Goal: Information Seeking & Learning: Compare options

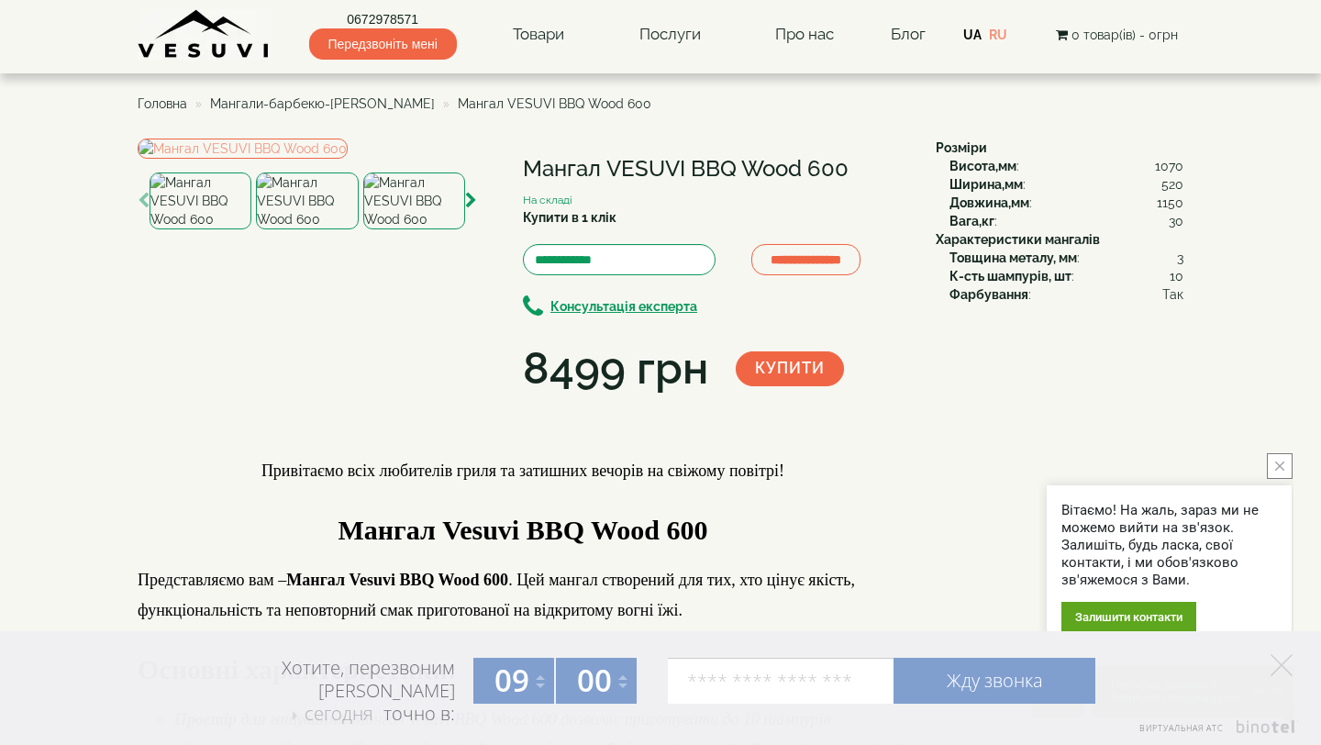
click at [315, 229] on img at bounding box center [307, 200] width 102 height 57
click at [407, 229] on img at bounding box center [414, 200] width 102 height 57
click at [241, 229] on img at bounding box center [200, 200] width 102 height 57
click at [296, 159] on img at bounding box center [243, 148] width 210 height 20
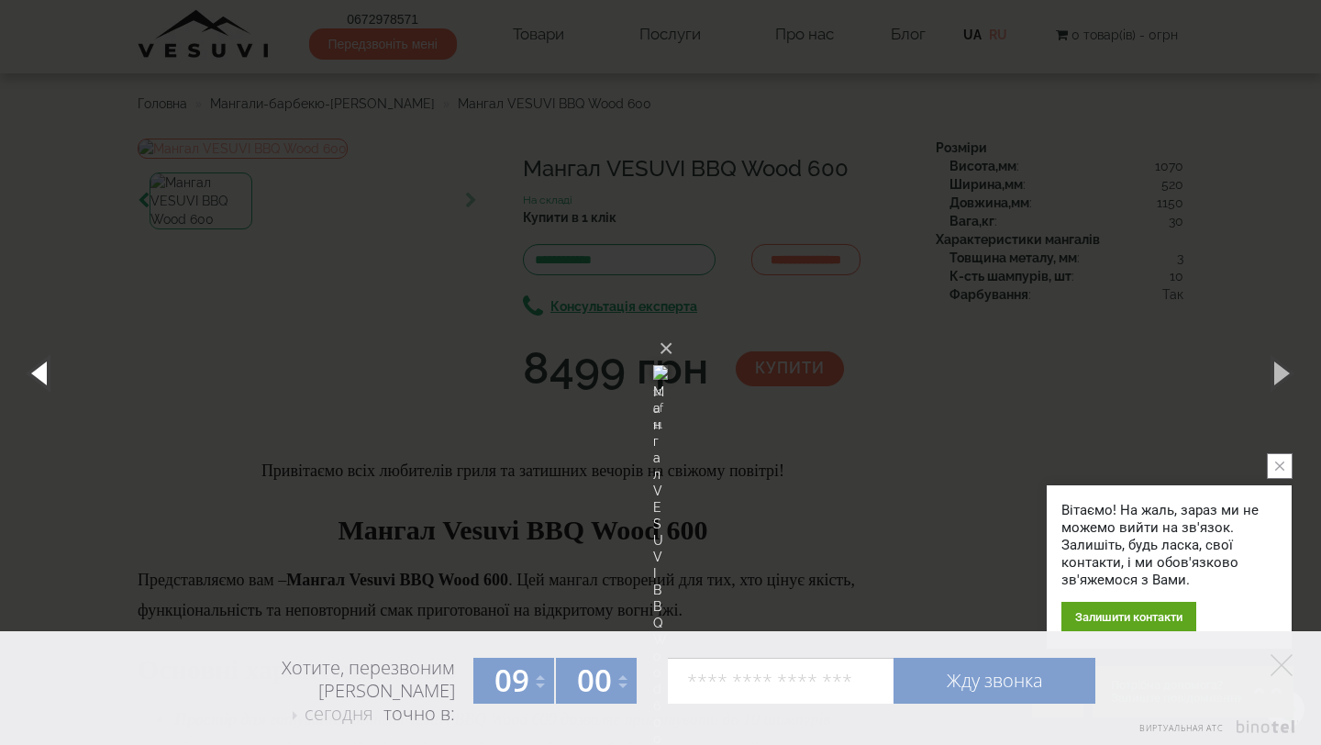
click at [30, 362] on button "button" at bounding box center [41, 372] width 83 height 101
click at [60, 372] on button "button" at bounding box center [41, 372] width 83 height 101
click at [673, 328] on button "×" at bounding box center [665, 348] width 15 height 40
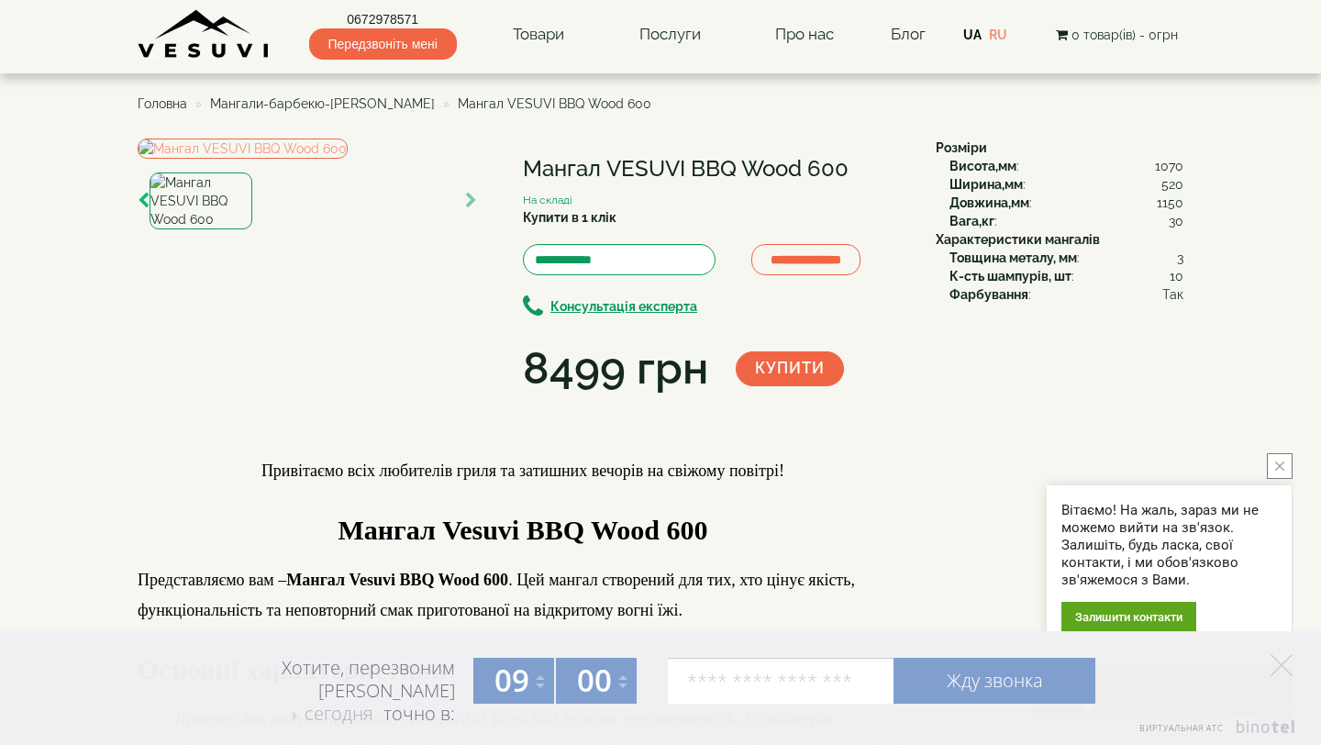
click at [141, 209] on icon "button" at bounding box center [144, 201] width 12 height 17
click at [214, 229] on img at bounding box center [200, 200] width 102 height 57
click at [332, 229] on img at bounding box center [308, 200] width 102 height 57
click at [383, 229] on img at bounding box center [414, 200] width 102 height 57
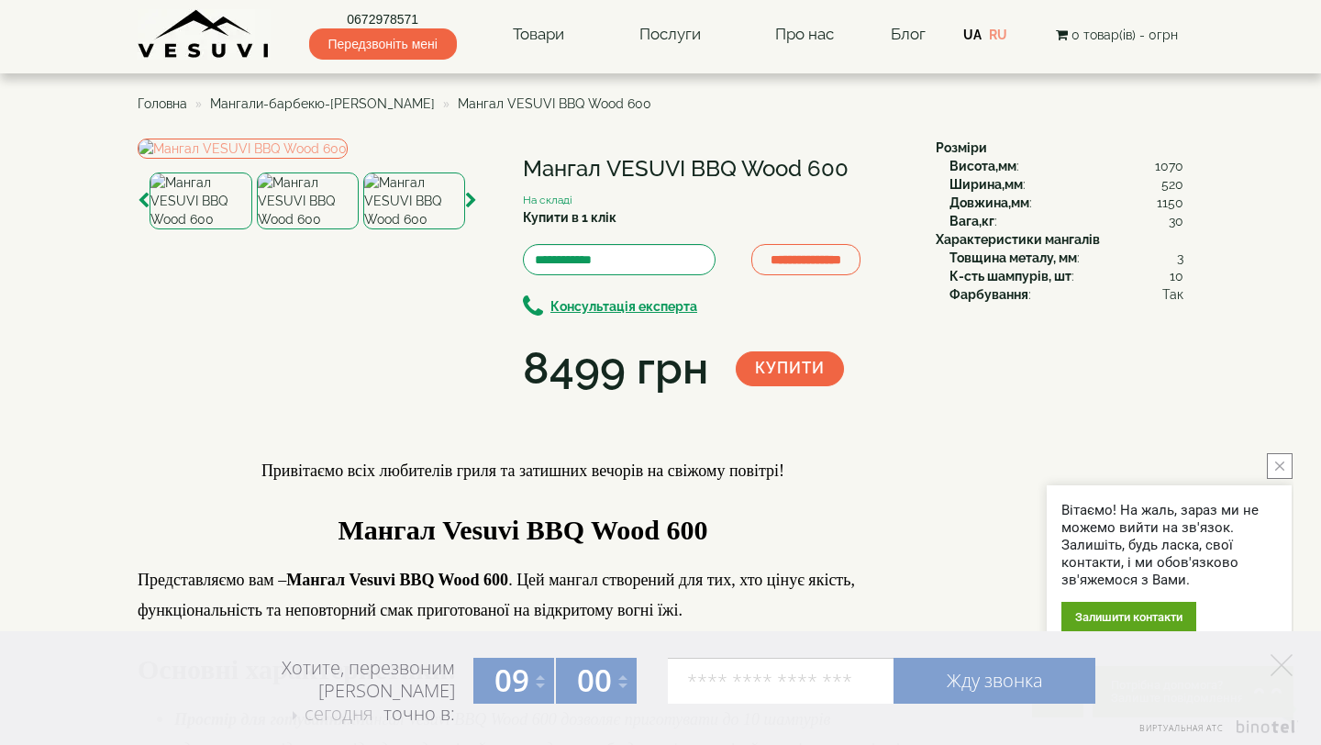
click at [216, 229] on img at bounding box center [200, 200] width 102 height 57
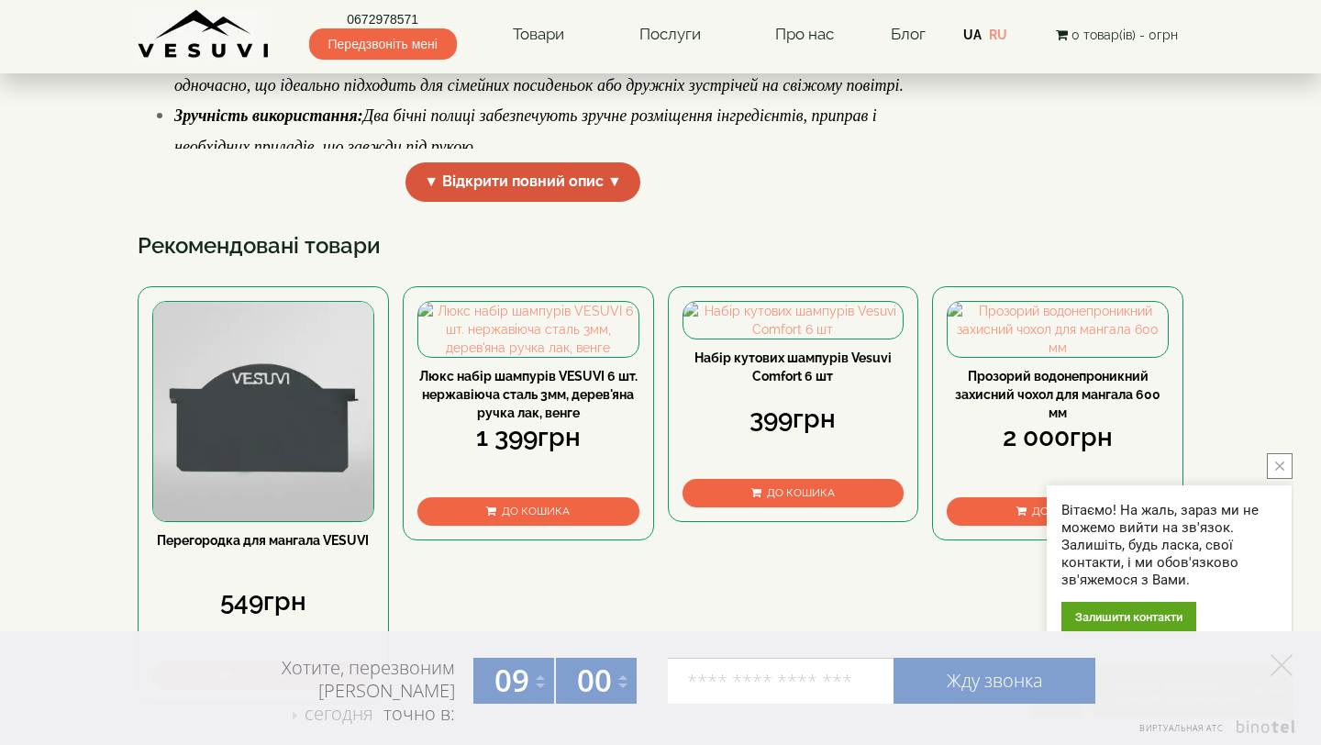
scroll to position [658, 0]
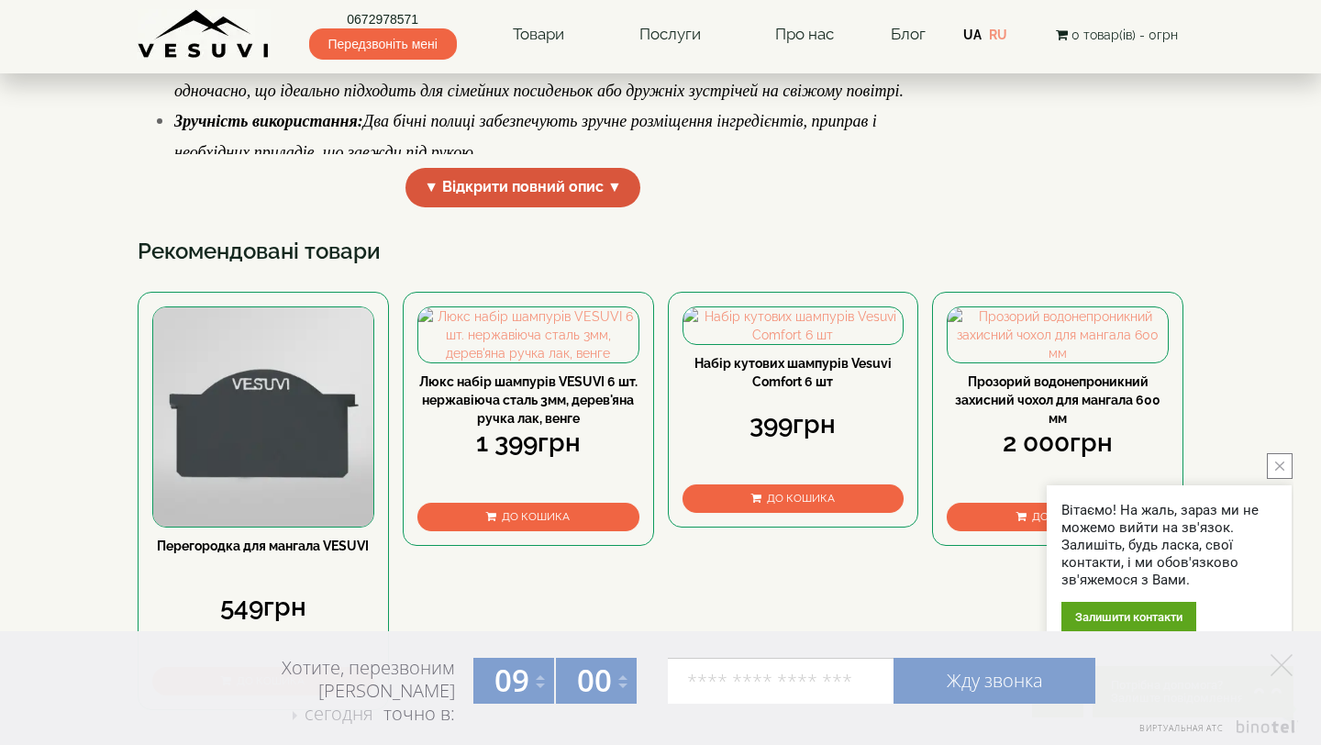
click at [477, 207] on span "▼ Відкрити повний опис ▼" at bounding box center [522, 187] width 235 height 39
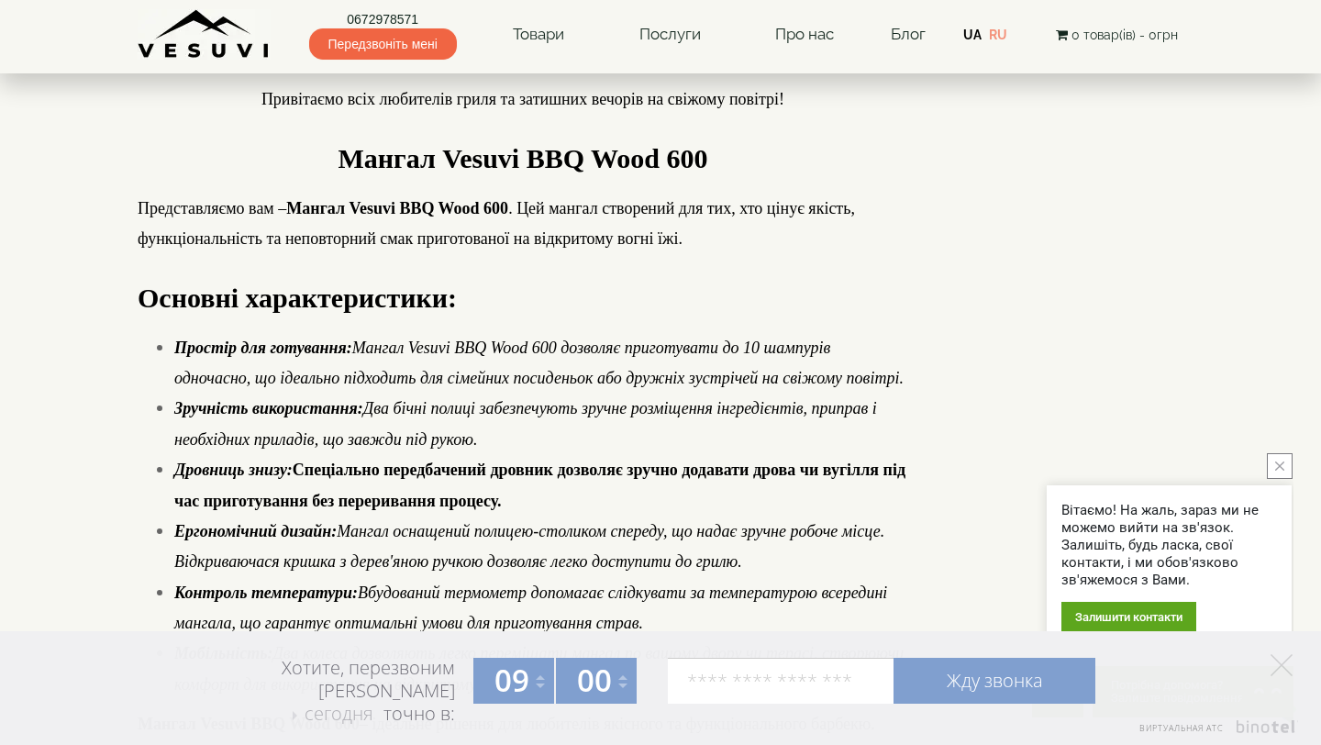
scroll to position [0, 0]
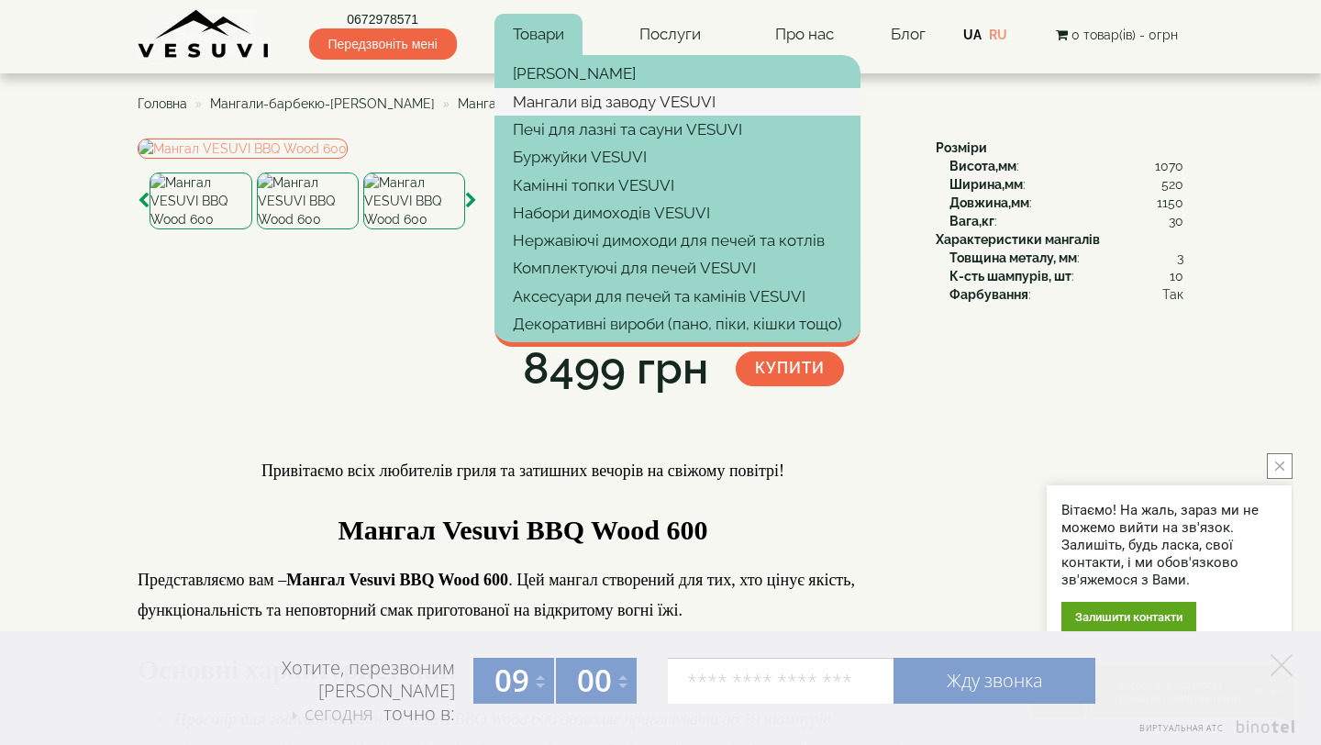
click at [576, 101] on link "Мангали від заводу VESUVI" at bounding box center [677, 102] width 366 height 28
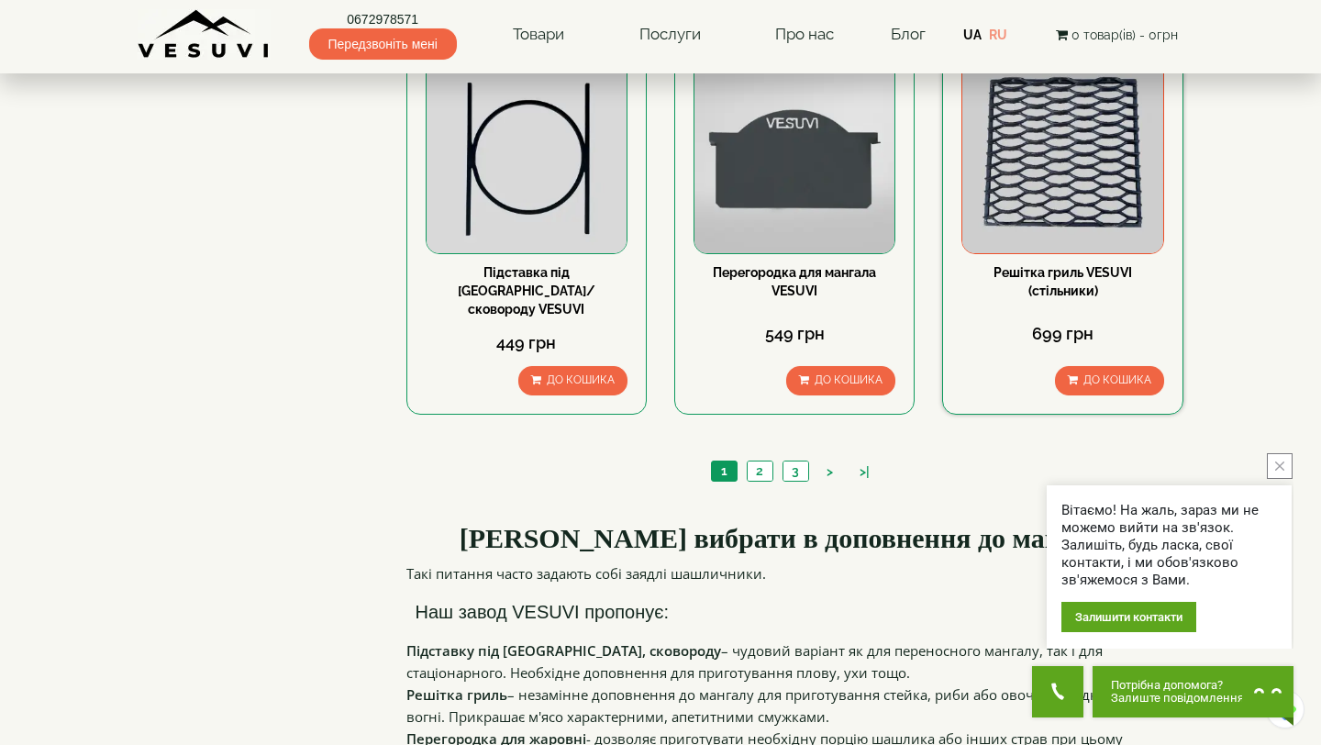
scroll to position [1857, 0]
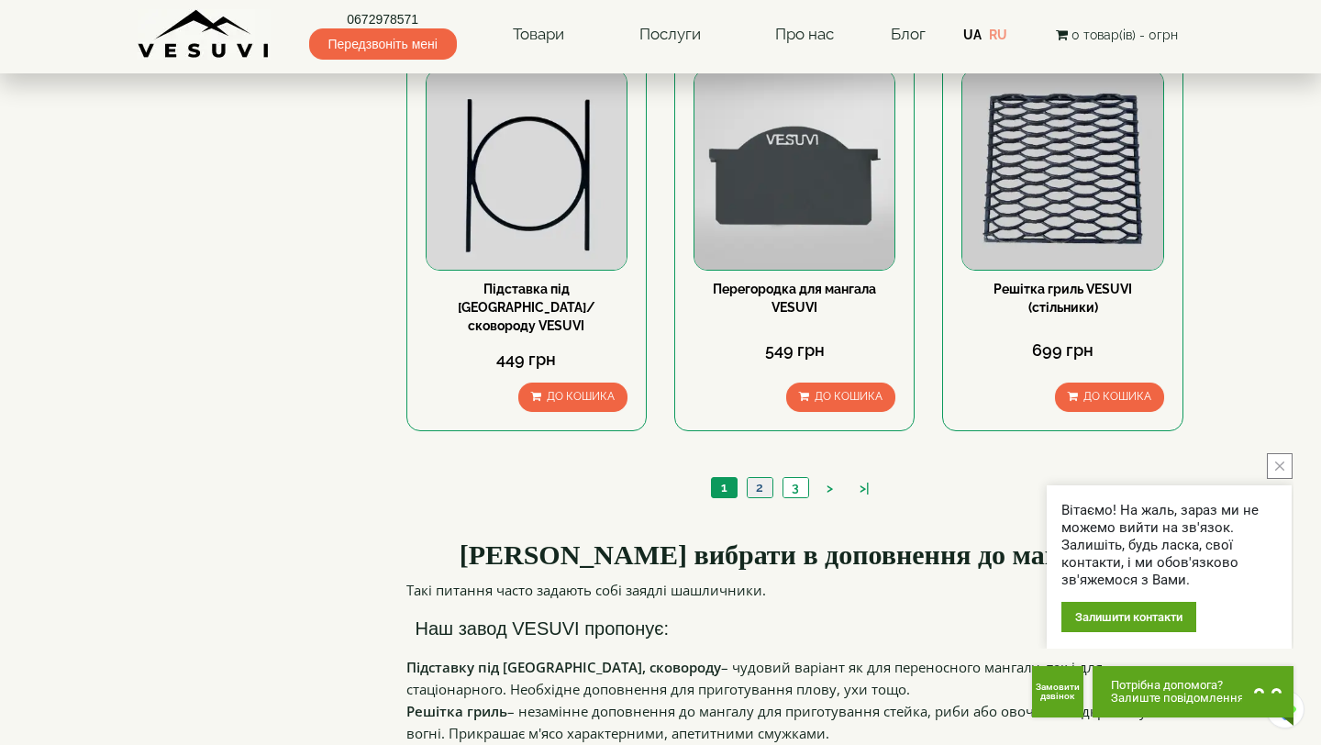
click at [760, 478] on link "2" at bounding box center [760, 487] width 26 height 19
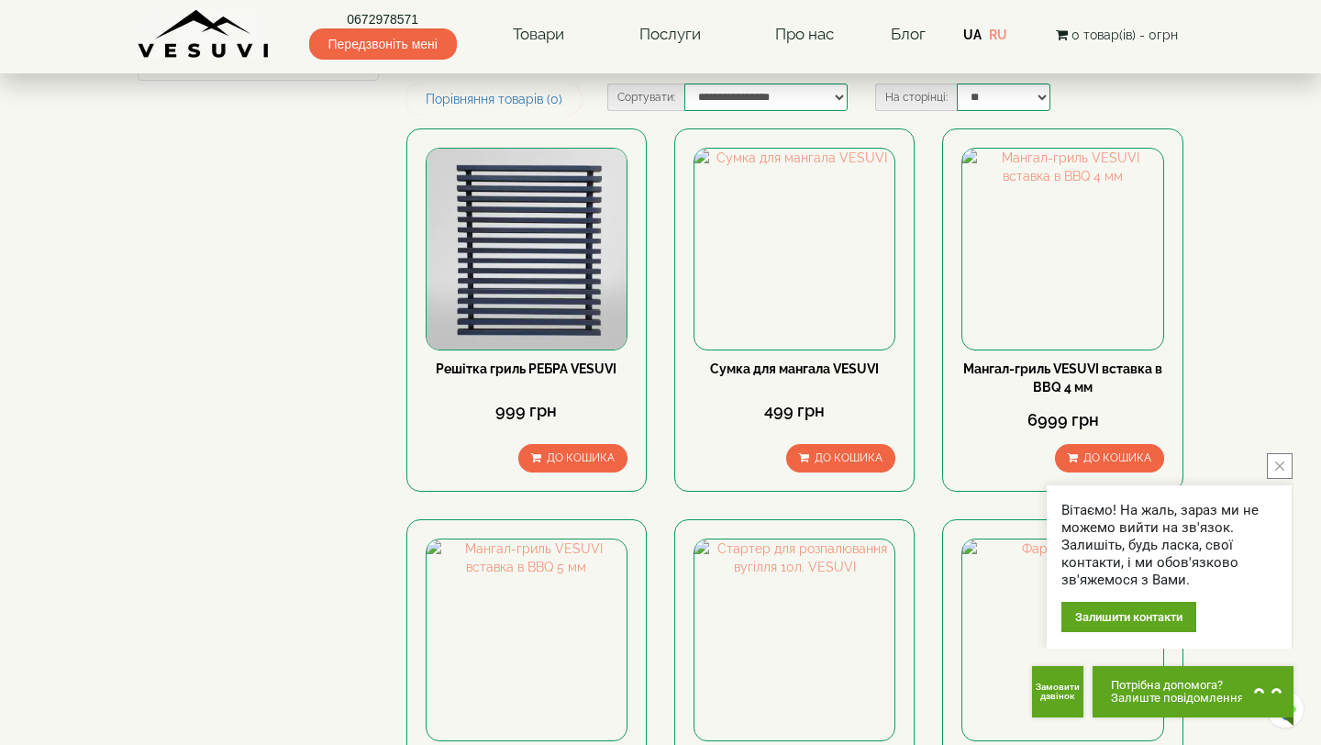
scroll to position [129, 0]
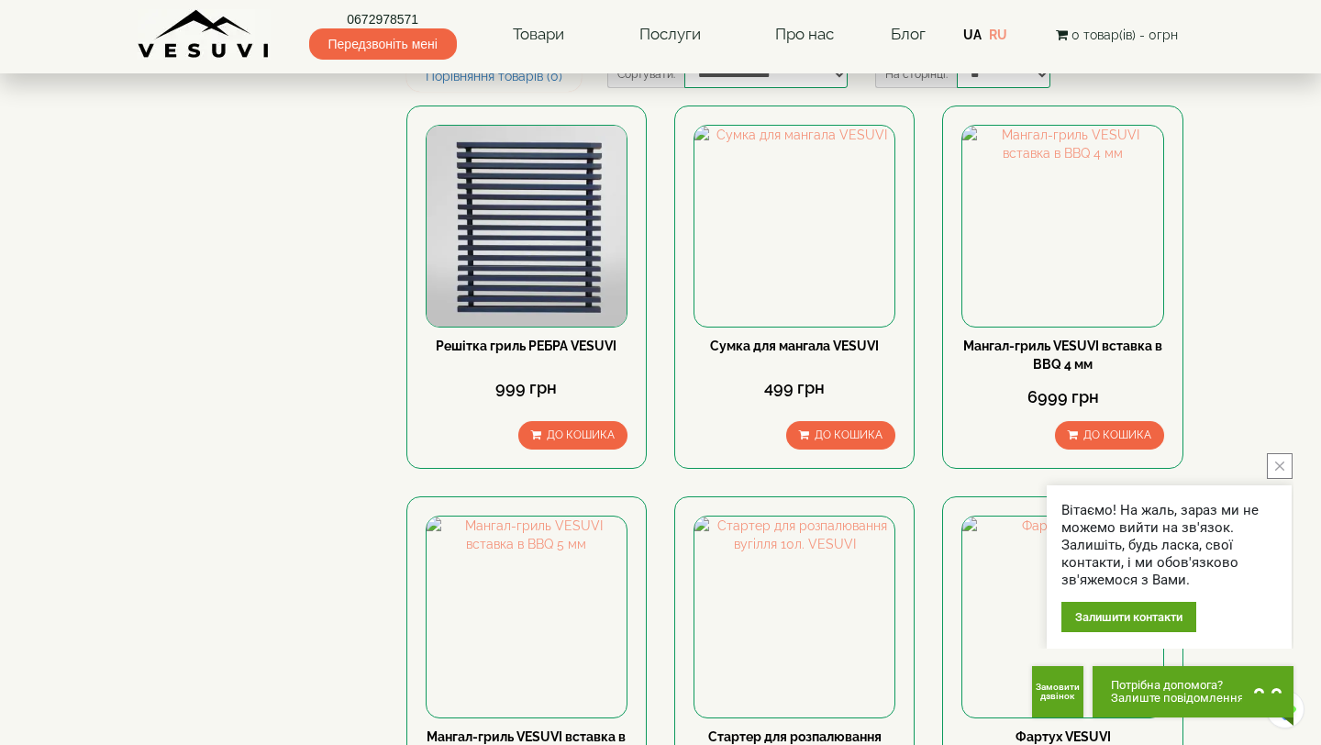
click at [1278, 462] on icon "close button" at bounding box center [1279, 465] width 9 height 9
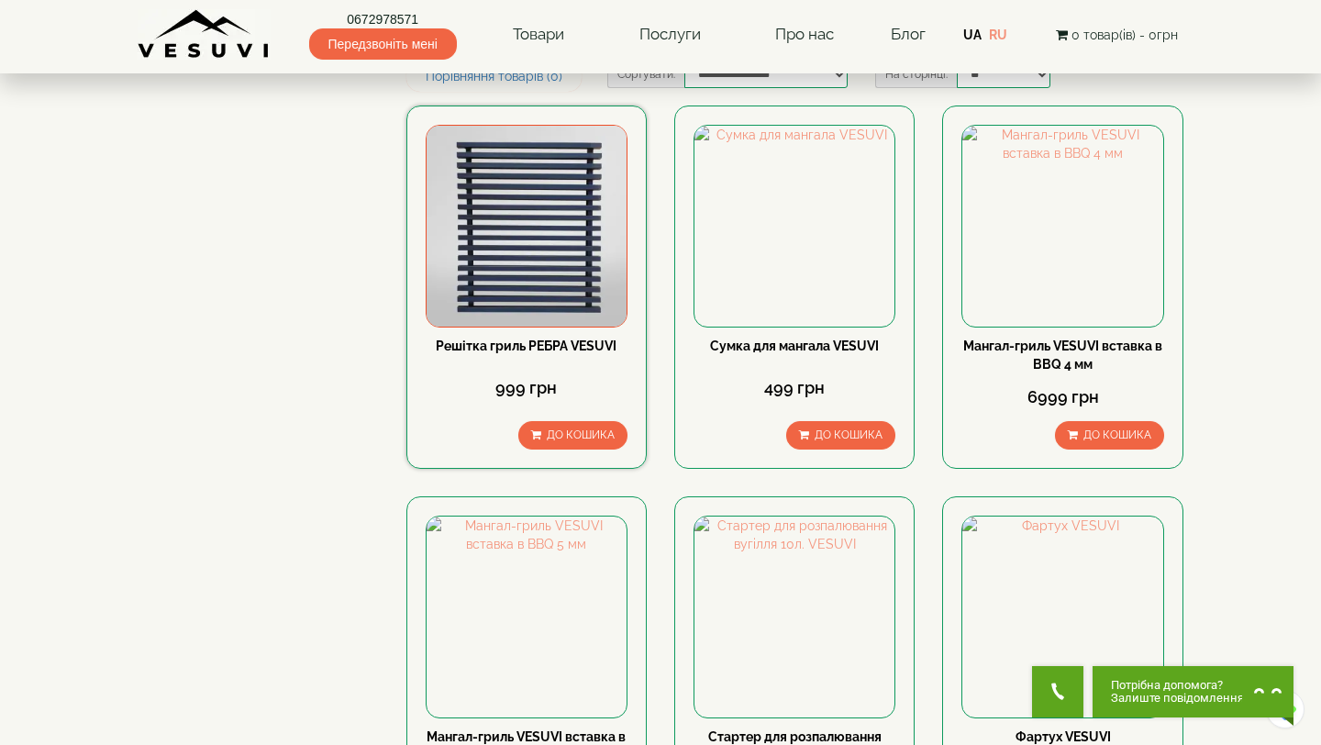
click at [563, 342] on link "Решітка гриль РЕБРА VESUVI" at bounding box center [526, 345] width 181 height 15
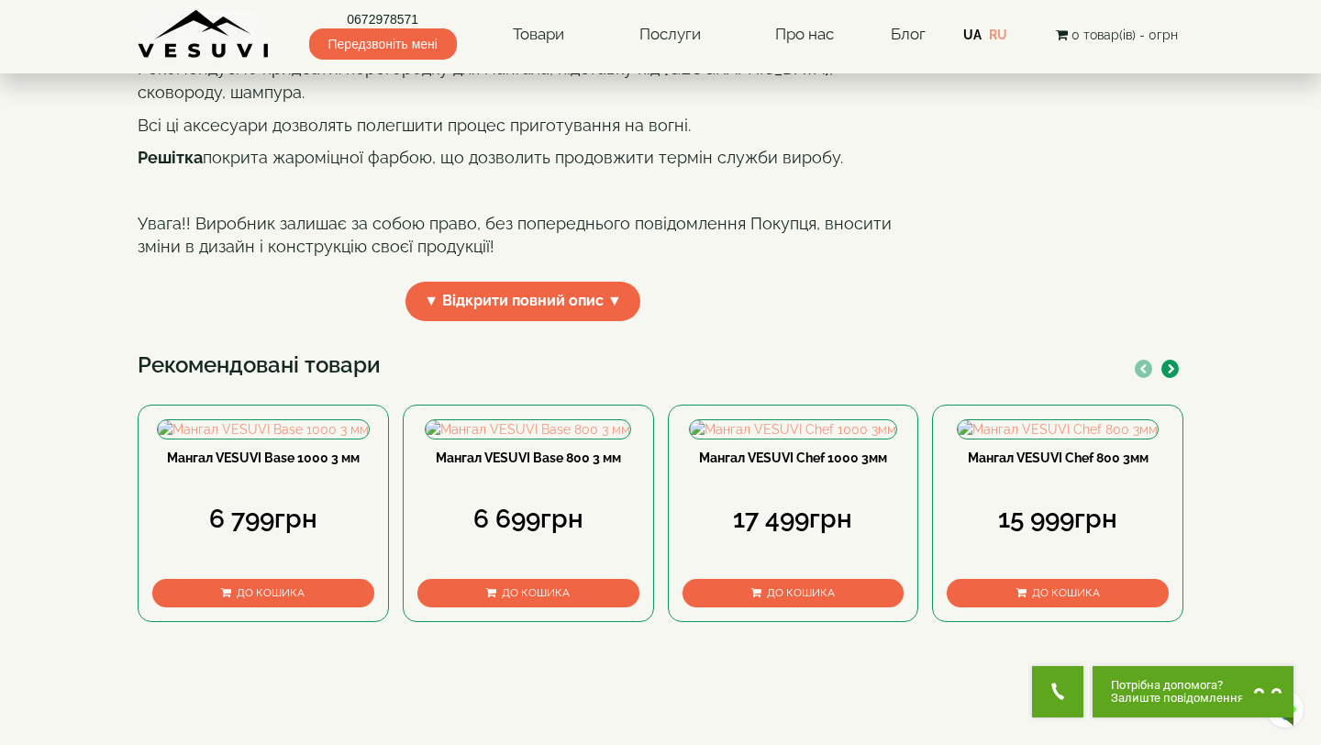
scroll to position [516, 0]
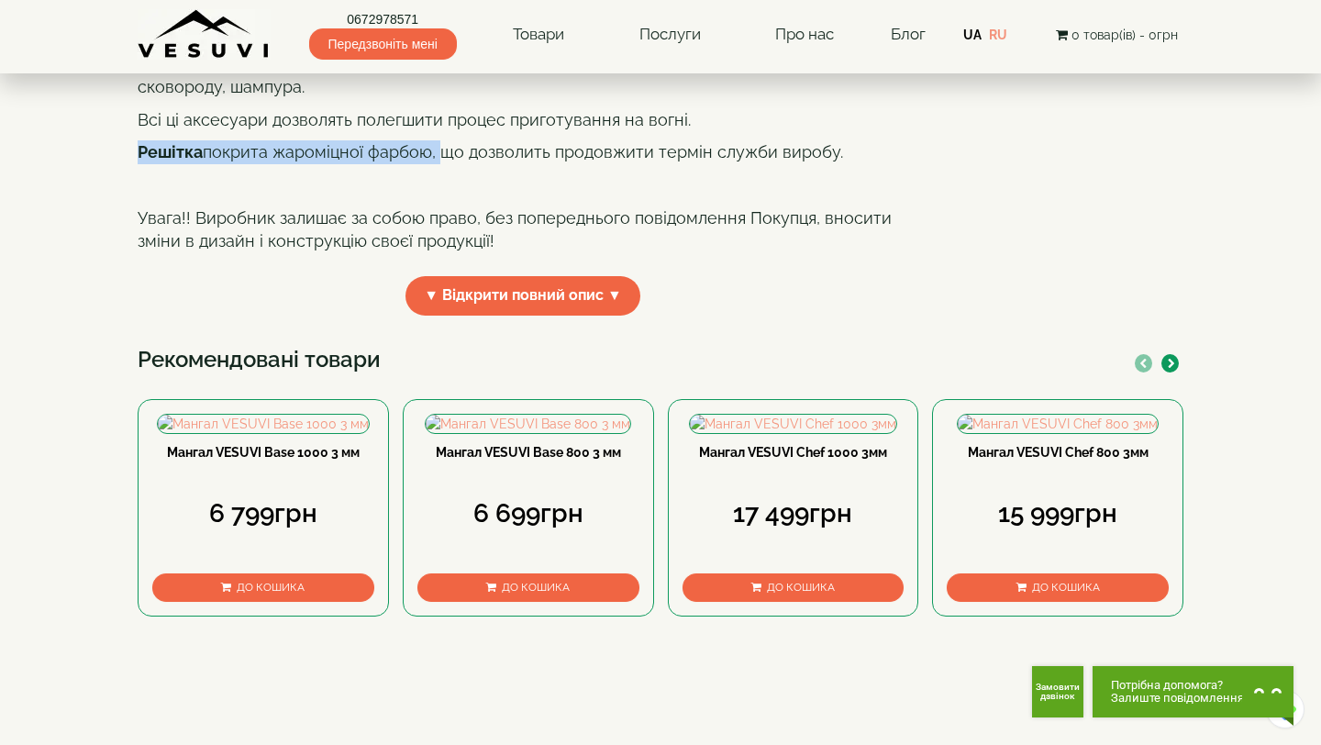
drag, startPoint x: 137, startPoint y: 321, endPoint x: 435, endPoint y: 320, distance: 298.1
click at [435, 320] on div "**********" at bounding box center [660, 397] width 1073 height 1551
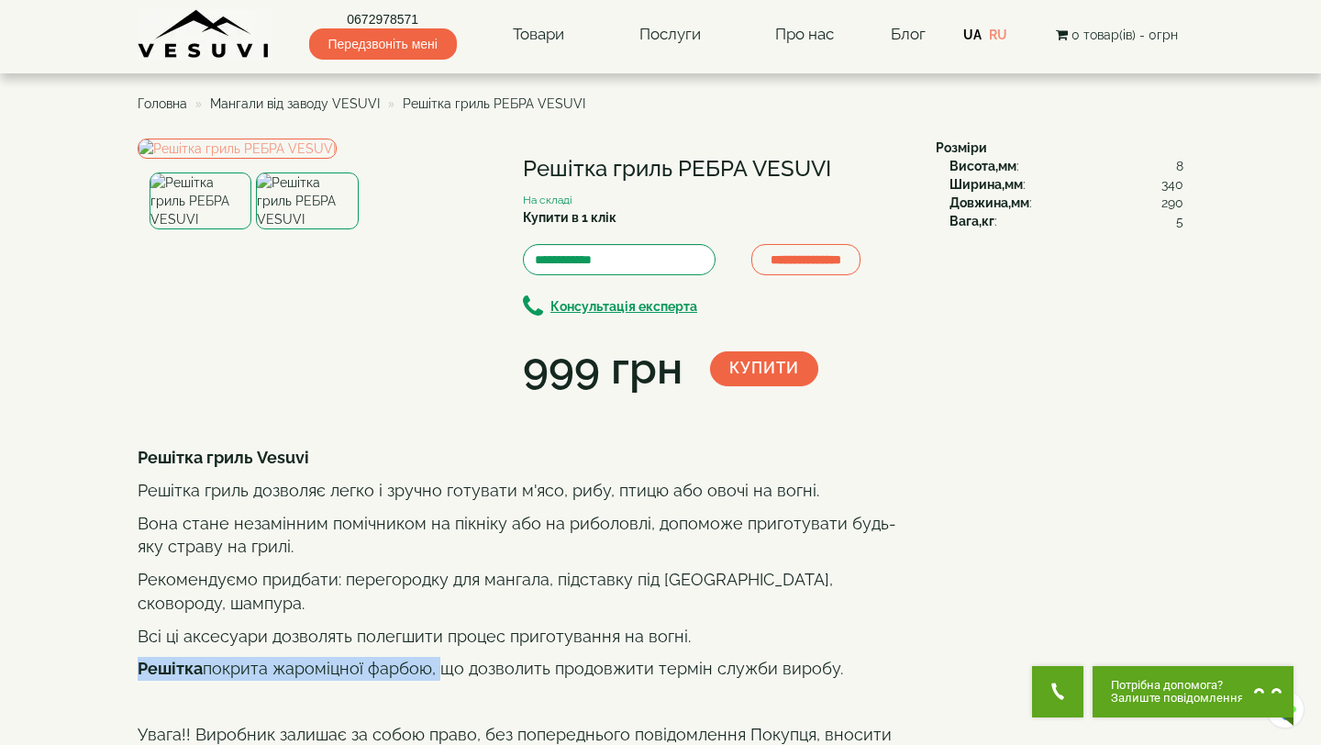
click at [316, 229] on img at bounding box center [307, 200] width 102 height 57
click at [209, 229] on img at bounding box center [200, 200] width 102 height 57
click at [319, 229] on img at bounding box center [307, 200] width 102 height 57
click at [237, 229] on img at bounding box center [200, 200] width 102 height 57
click at [978, 29] on link "UA" at bounding box center [972, 35] width 18 height 15
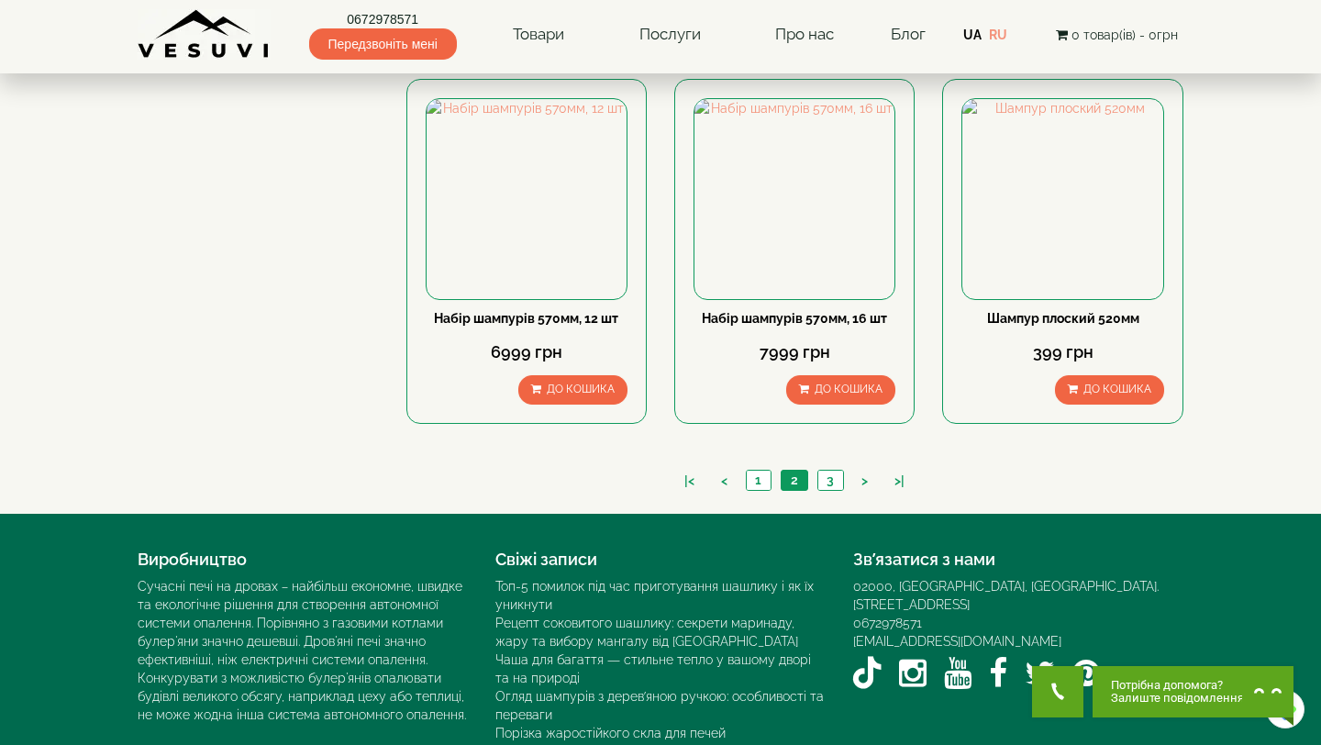
scroll to position [1698, 0]
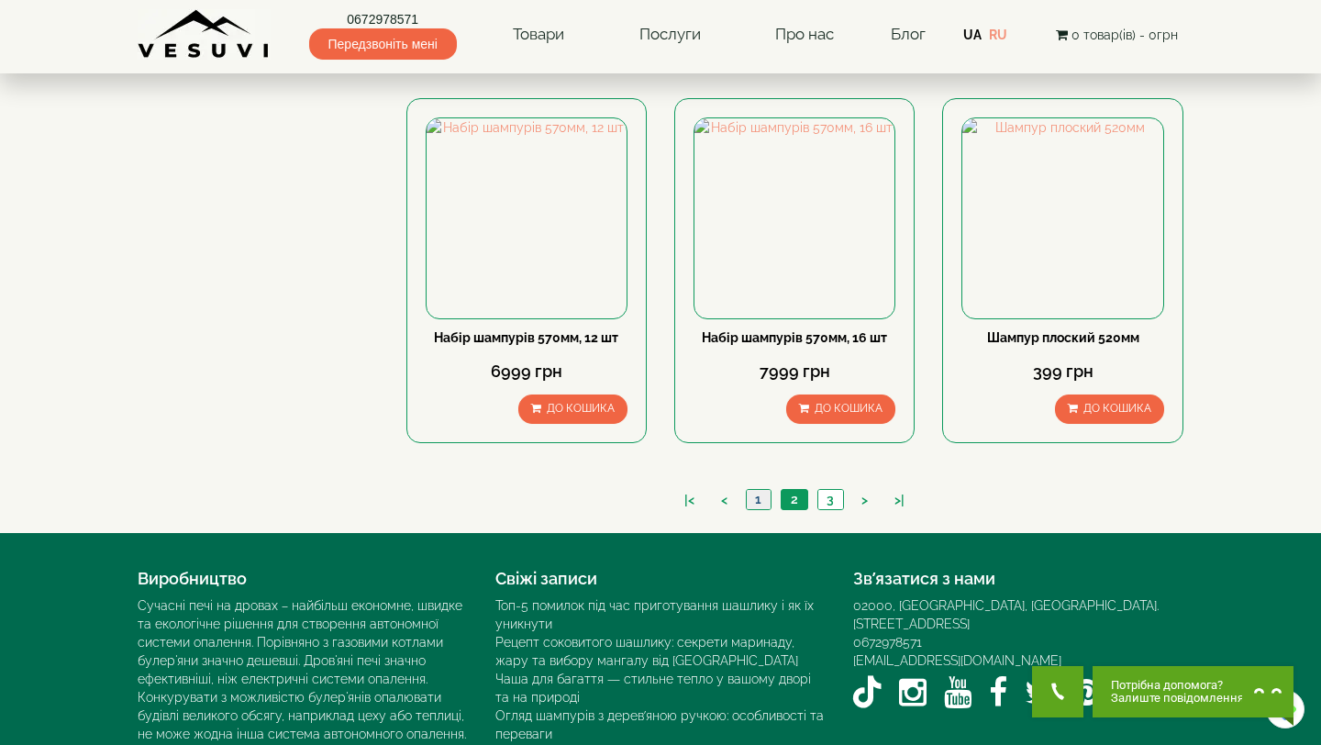
click at [757, 490] on link "1" at bounding box center [758, 499] width 25 height 19
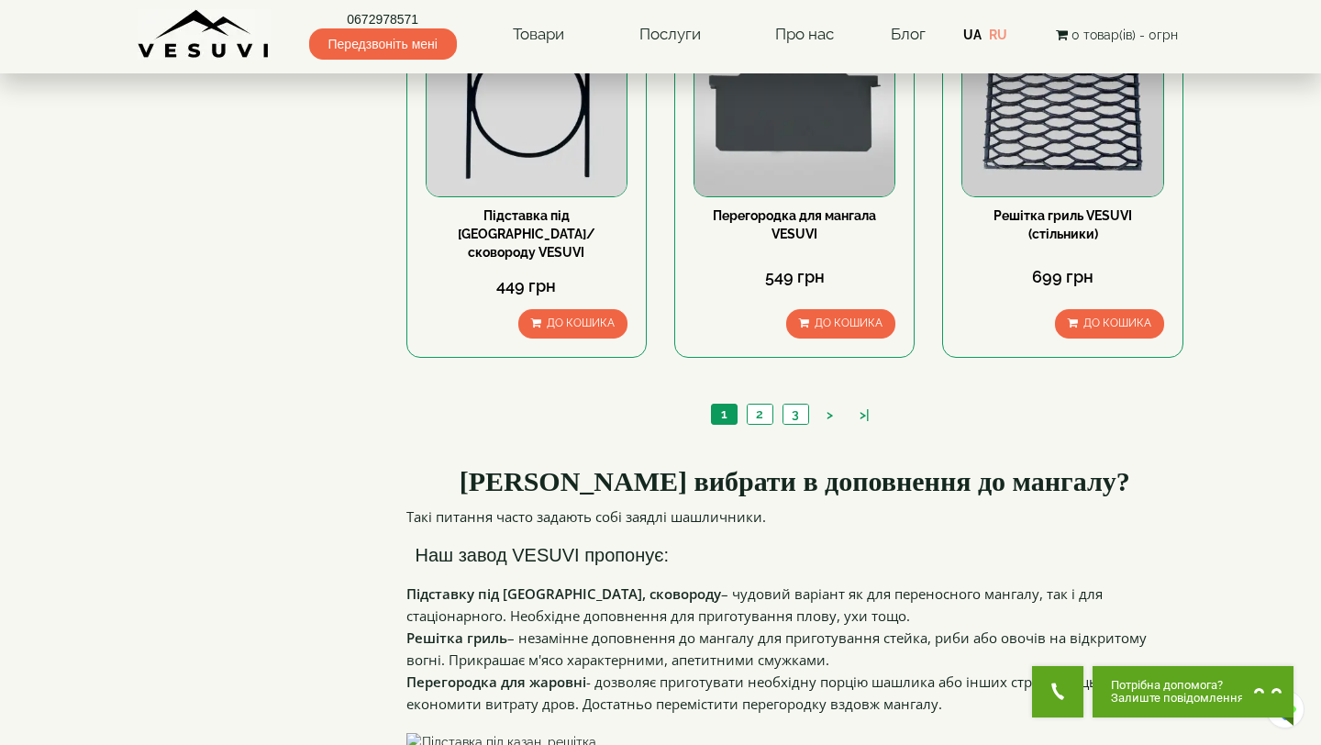
scroll to position [1973, 0]
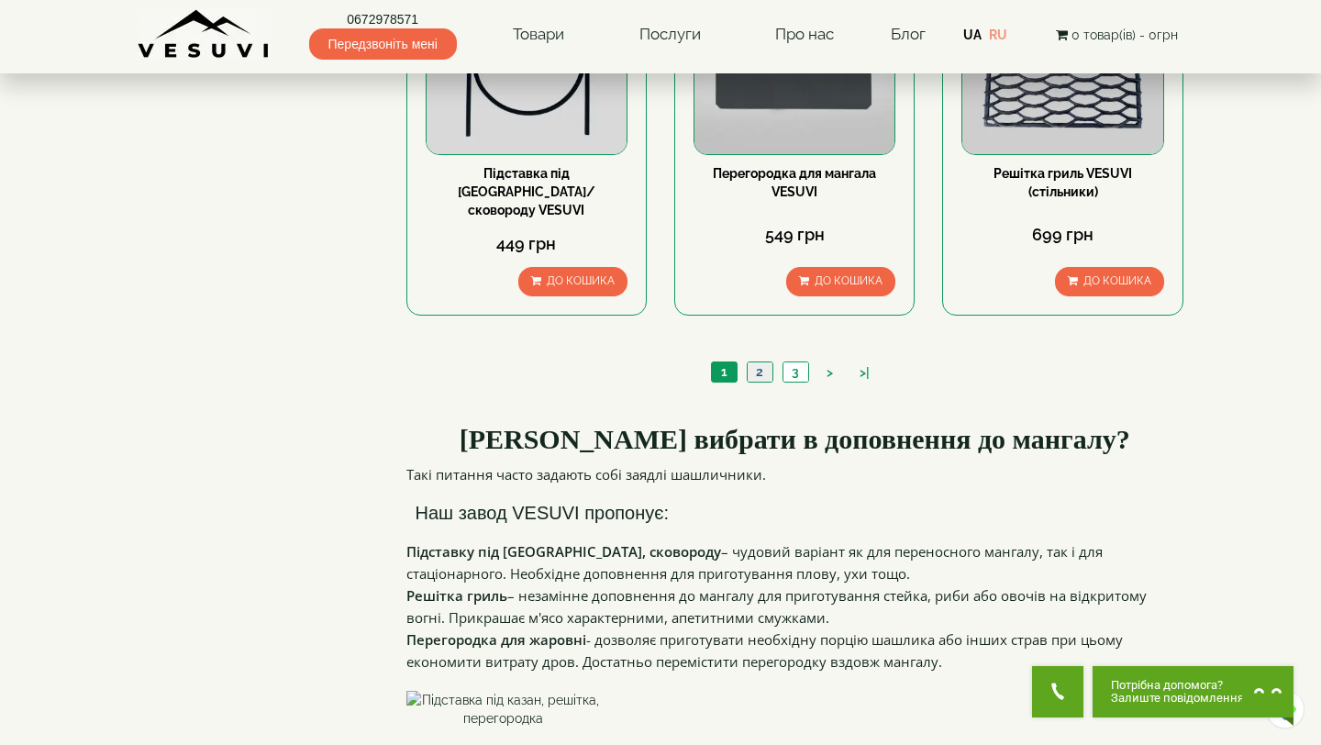
click at [767, 362] on link "2" at bounding box center [760, 371] width 26 height 19
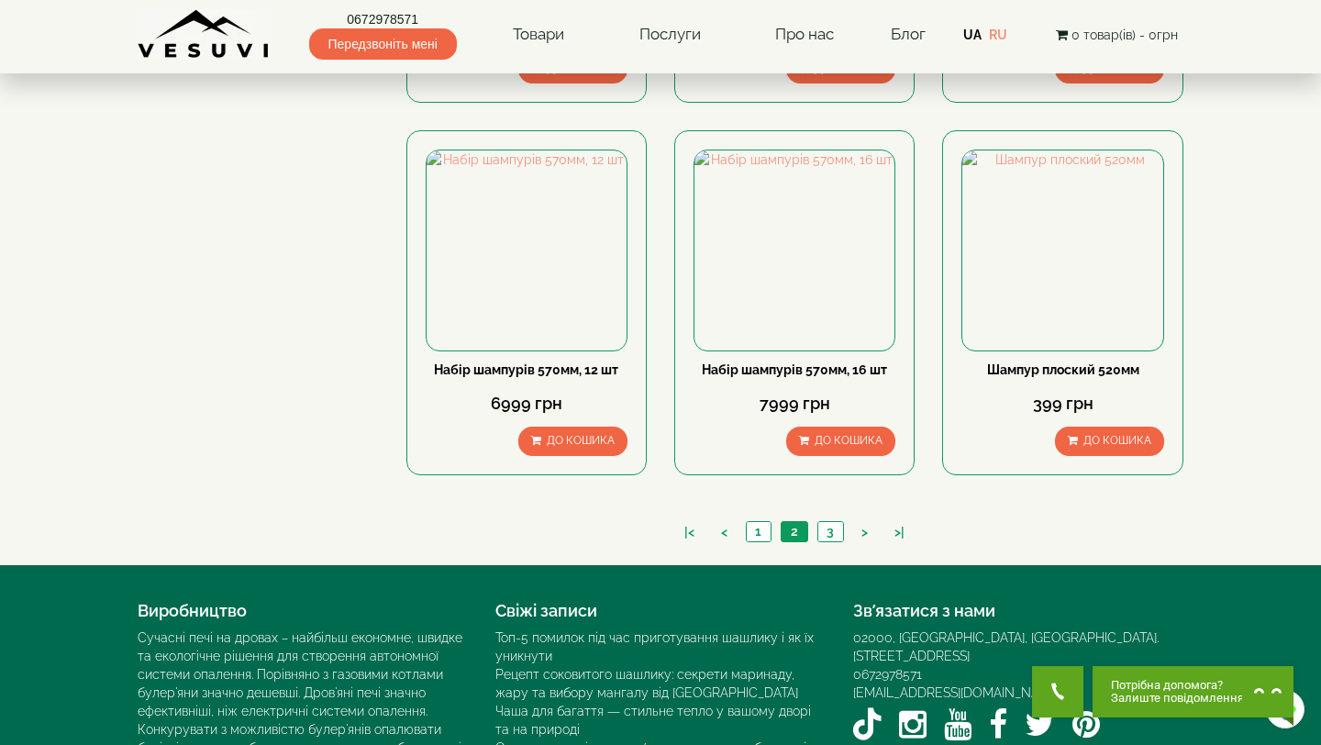
scroll to position [1784, 0]
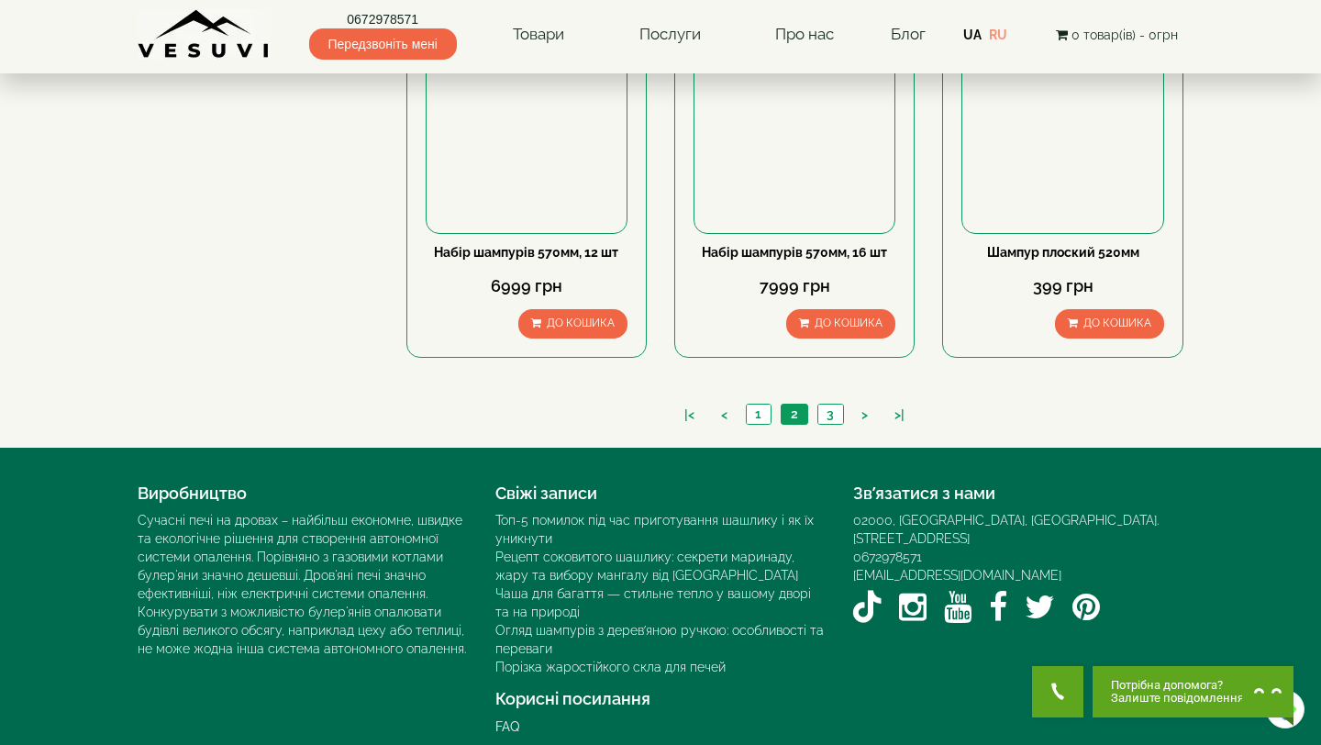
click at [835, 404] on li "3" at bounding box center [830, 414] width 27 height 21
click at [831, 404] on link "3" at bounding box center [830, 413] width 26 height 19
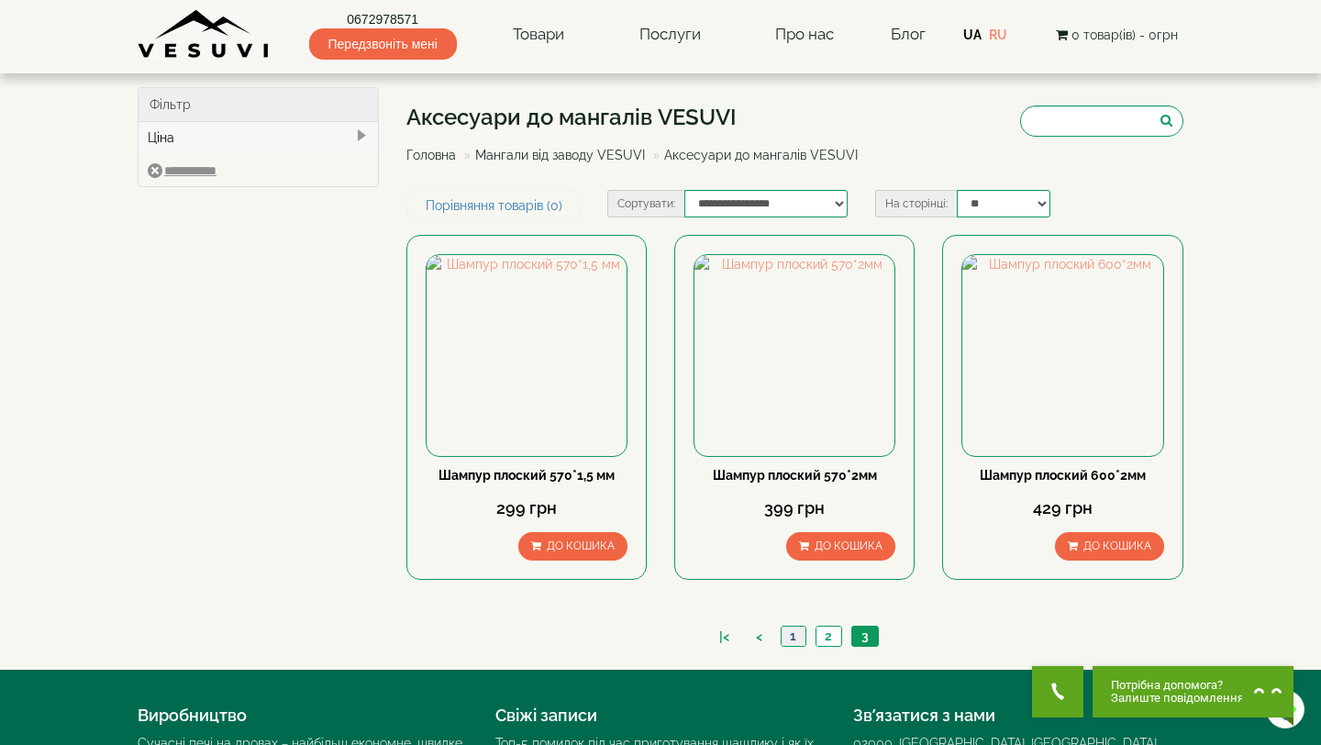
click at [786, 635] on link "1" at bounding box center [792, 635] width 25 height 19
drag, startPoint x: 742, startPoint y: 114, endPoint x: 657, endPoint y: 114, distance: 85.3
click at [657, 114] on h1 "Аксесуари до мангалів VESUVI" at bounding box center [638, 117] width 465 height 24
copy h1 "VESUVI"
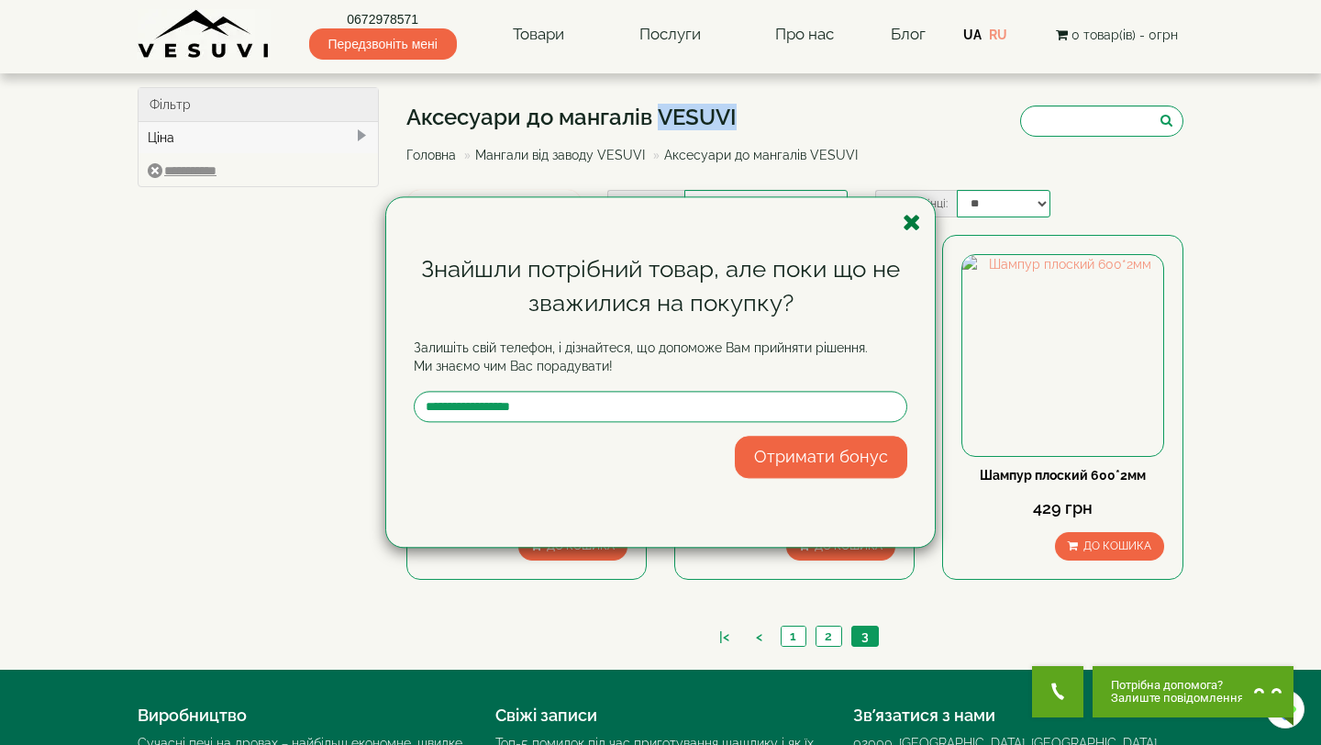
click at [904, 218] on icon "button" at bounding box center [911, 222] width 18 height 23
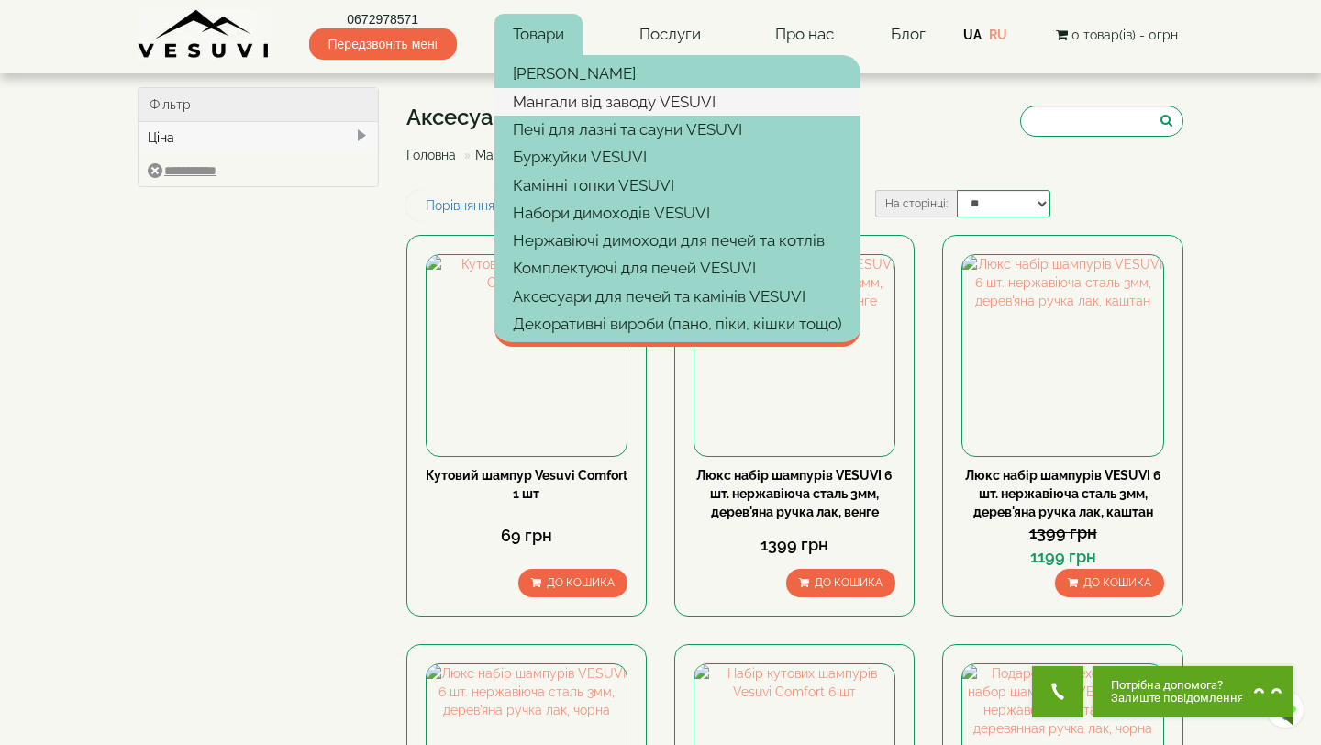
click at [583, 105] on link "Мангали від заводу VESUVI" at bounding box center [677, 102] width 366 height 28
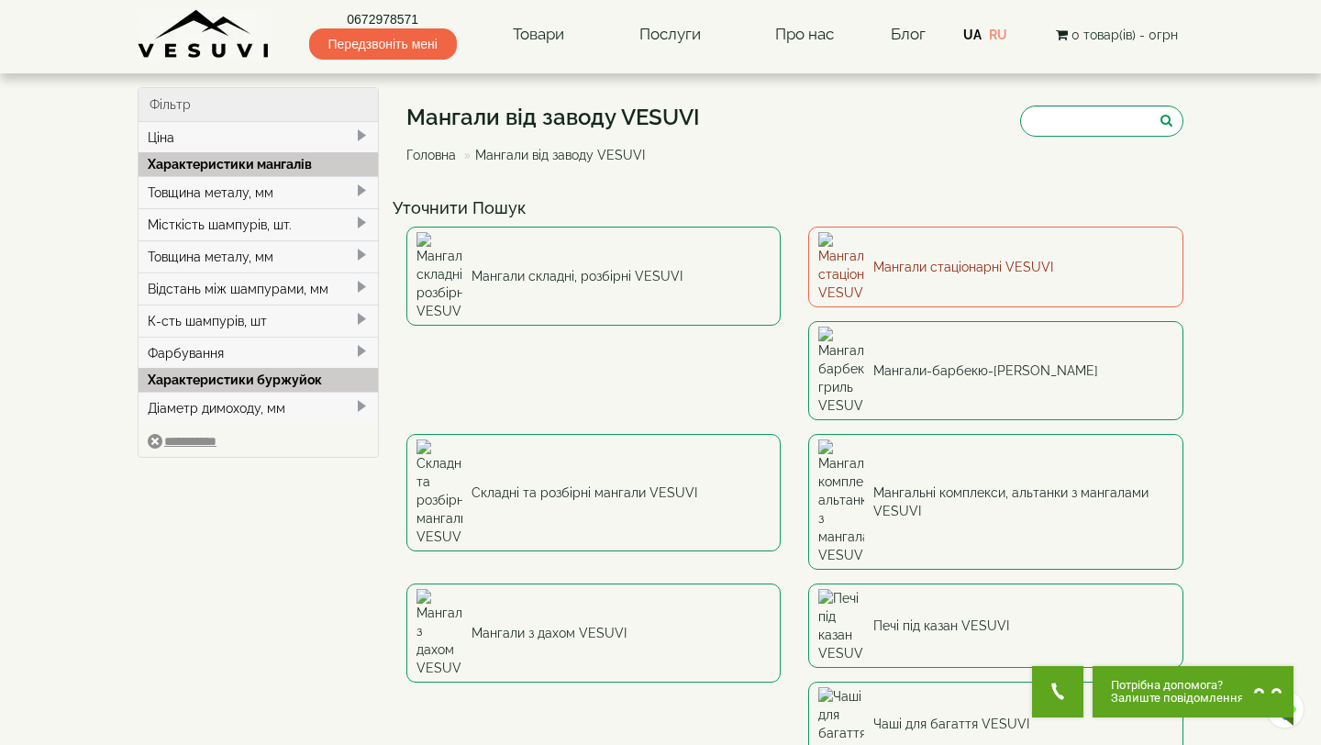
click at [909, 259] on link "Мангали стаціонарні VESUVI" at bounding box center [995, 267] width 375 height 81
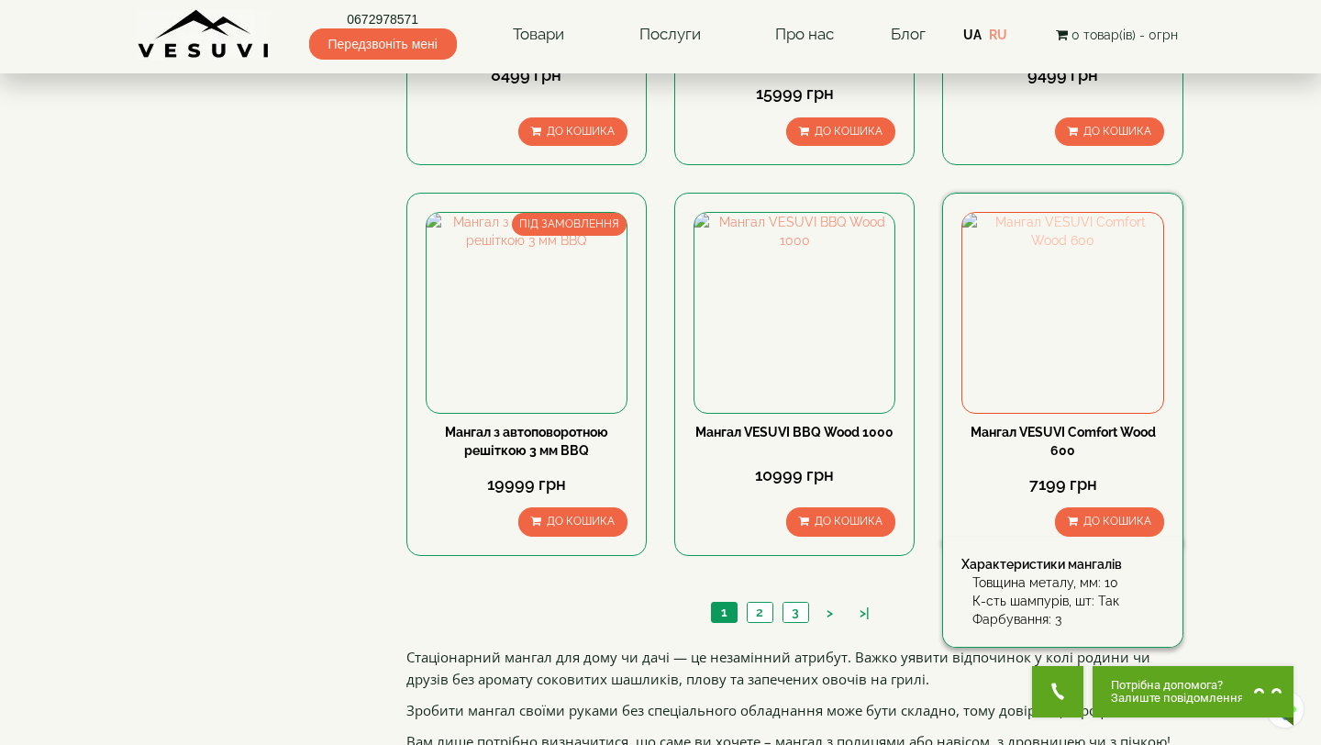
scroll to position [1623, 0]
click at [1069, 443] on link "Мангал VESUVI Comfort Wood 600" at bounding box center [1062, 440] width 185 height 33
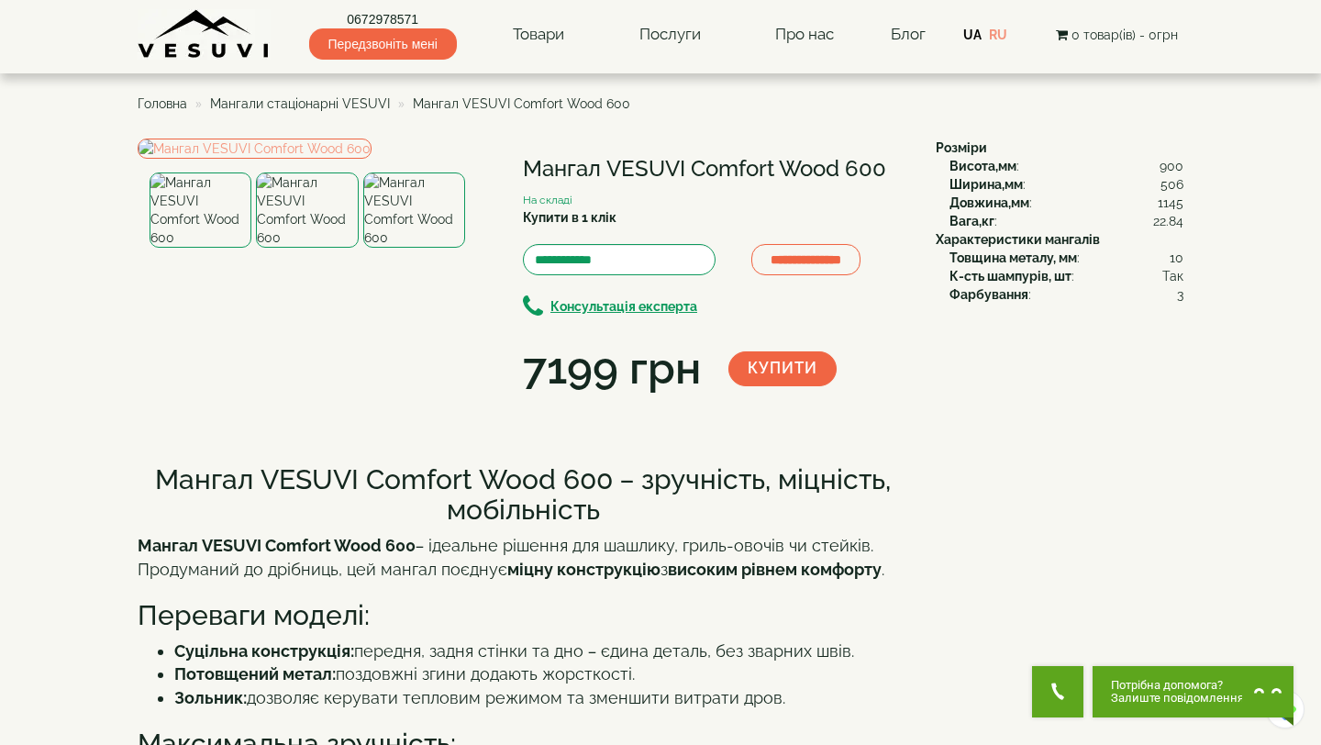
click at [298, 248] on img at bounding box center [307, 209] width 102 height 75
click at [391, 248] on img at bounding box center [414, 209] width 102 height 75
click at [324, 248] on img at bounding box center [307, 209] width 102 height 75
click at [231, 248] on img at bounding box center [200, 209] width 102 height 75
click at [330, 248] on img at bounding box center [307, 209] width 102 height 75
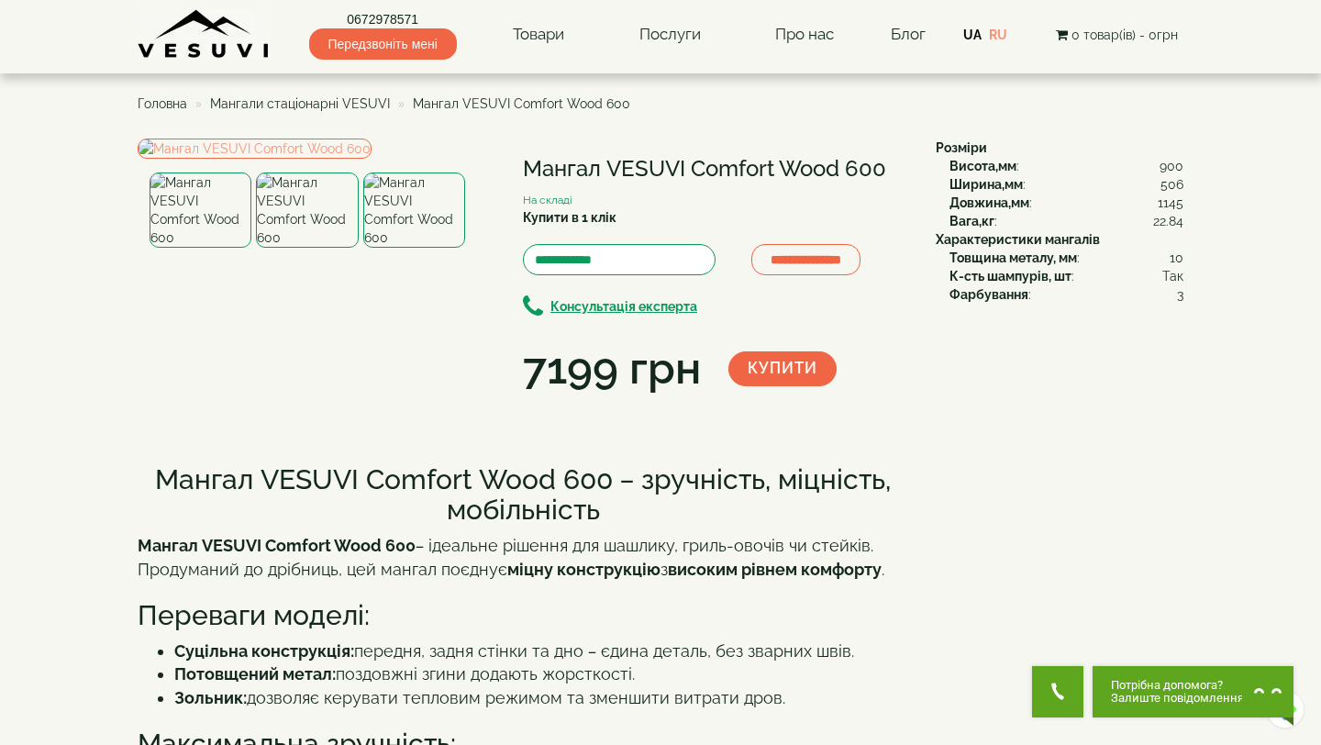
click at [404, 248] on img at bounding box center [414, 209] width 102 height 75
click at [418, 248] on img at bounding box center [414, 209] width 102 height 75
click at [311, 248] on img at bounding box center [307, 209] width 102 height 75
click at [209, 248] on img at bounding box center [200, 209] width 102 height 75
click at [293, 248] on img at bounding box center [307, 209] width 102 height 75
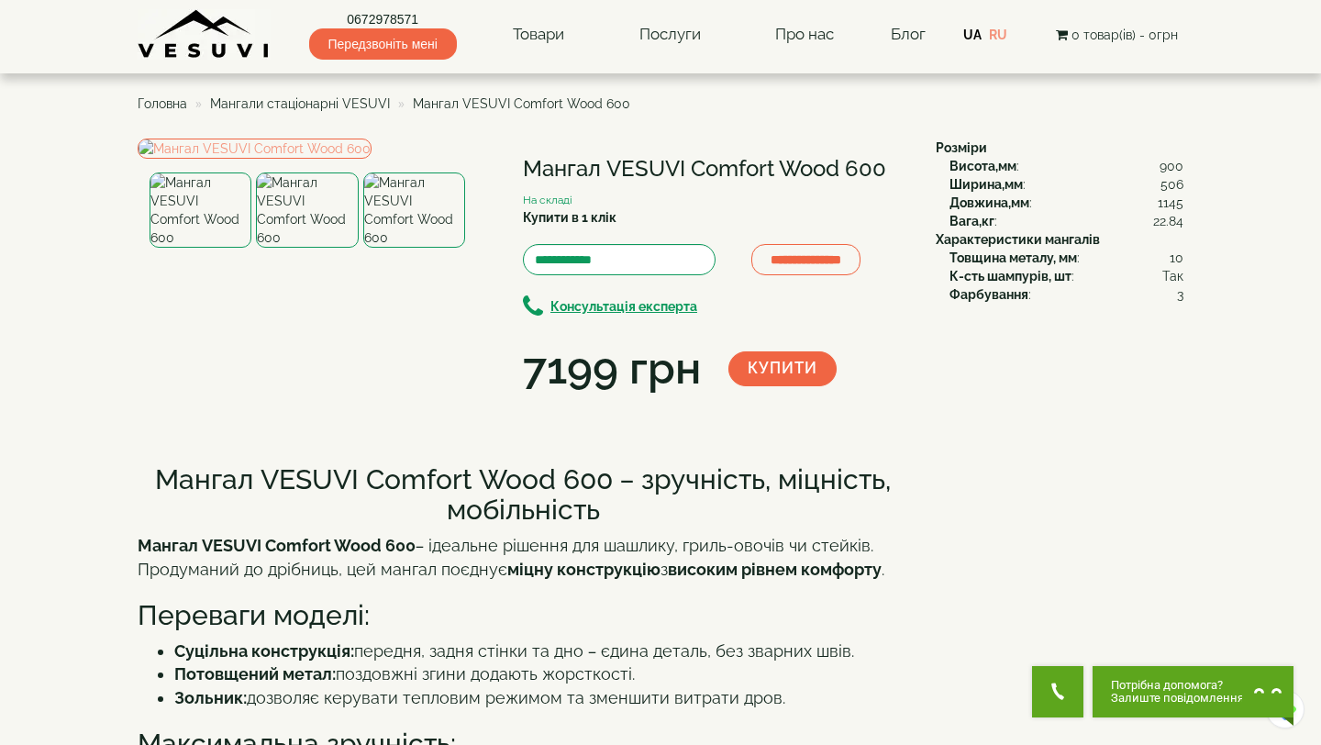
click at [407, 248] on img at bounding box center [414, 209] width 102 height 75
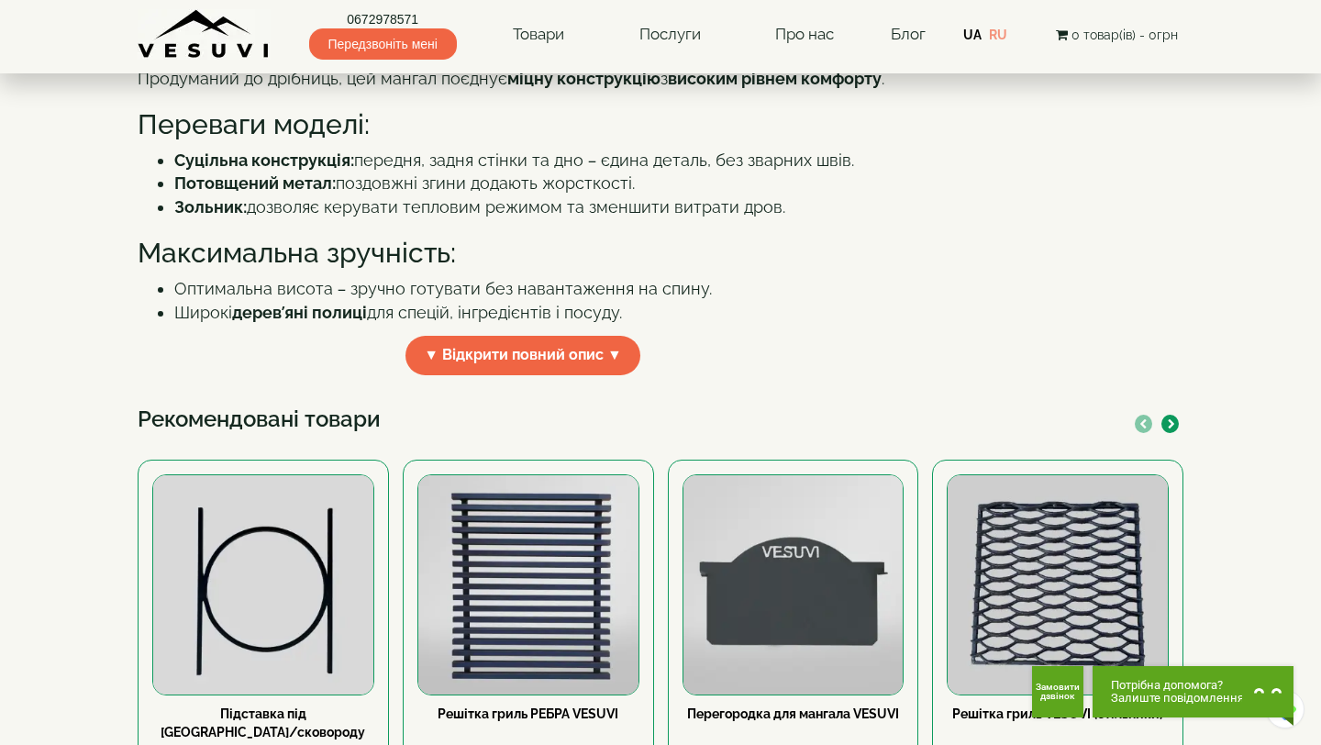
scroll to position [490, 0]
click at [468, 376] on span "▼ Відкрити повний опис ▼" at bounding box center [522, 356] width 235 height 39
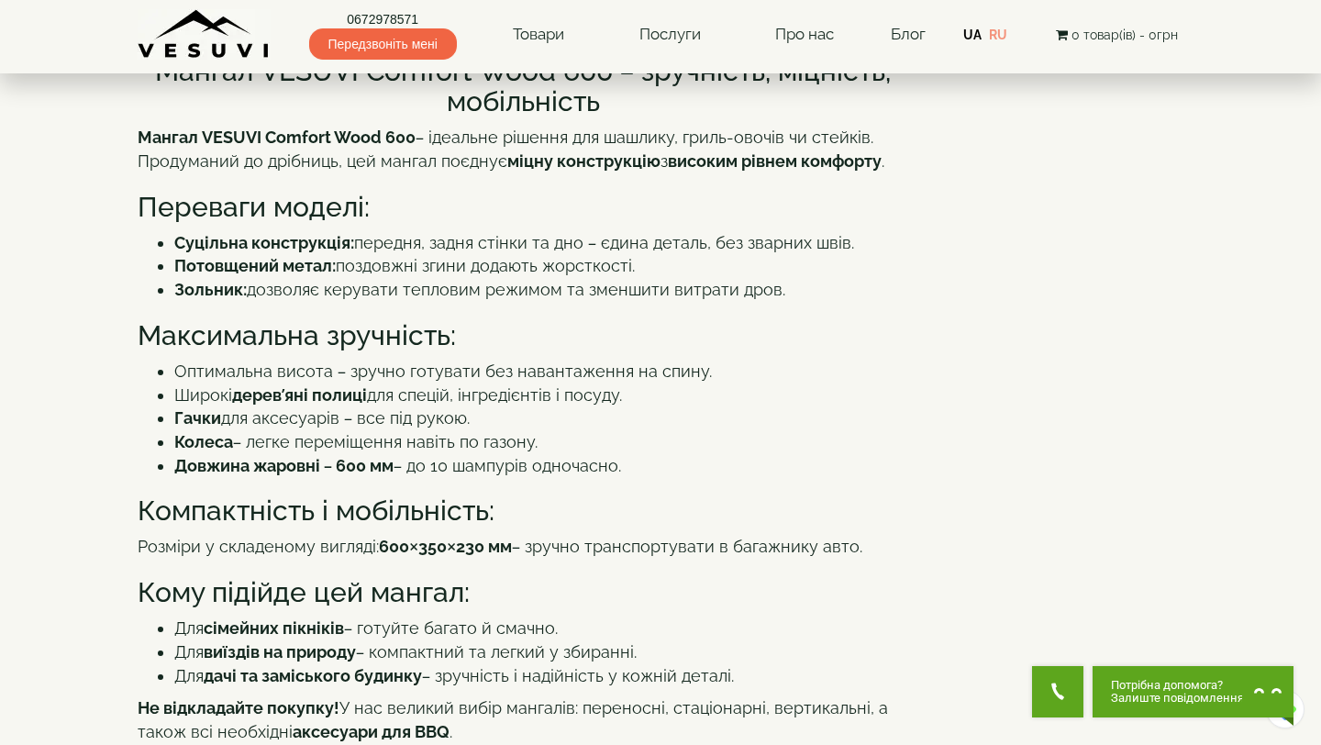
scroll to position [224, 0]
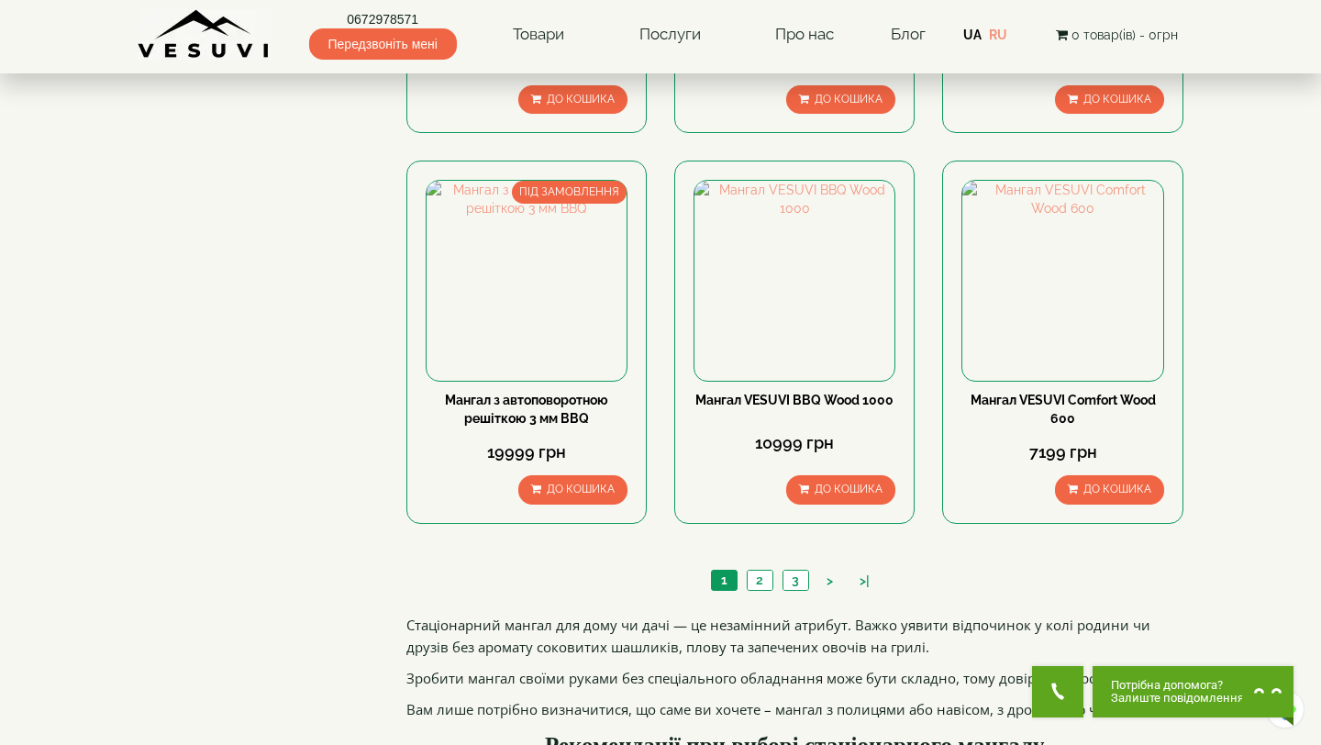
scroll to position [1655, 0]
click at [764, 583] on link "2" at bounding box center [760, 579] width 26 height 19
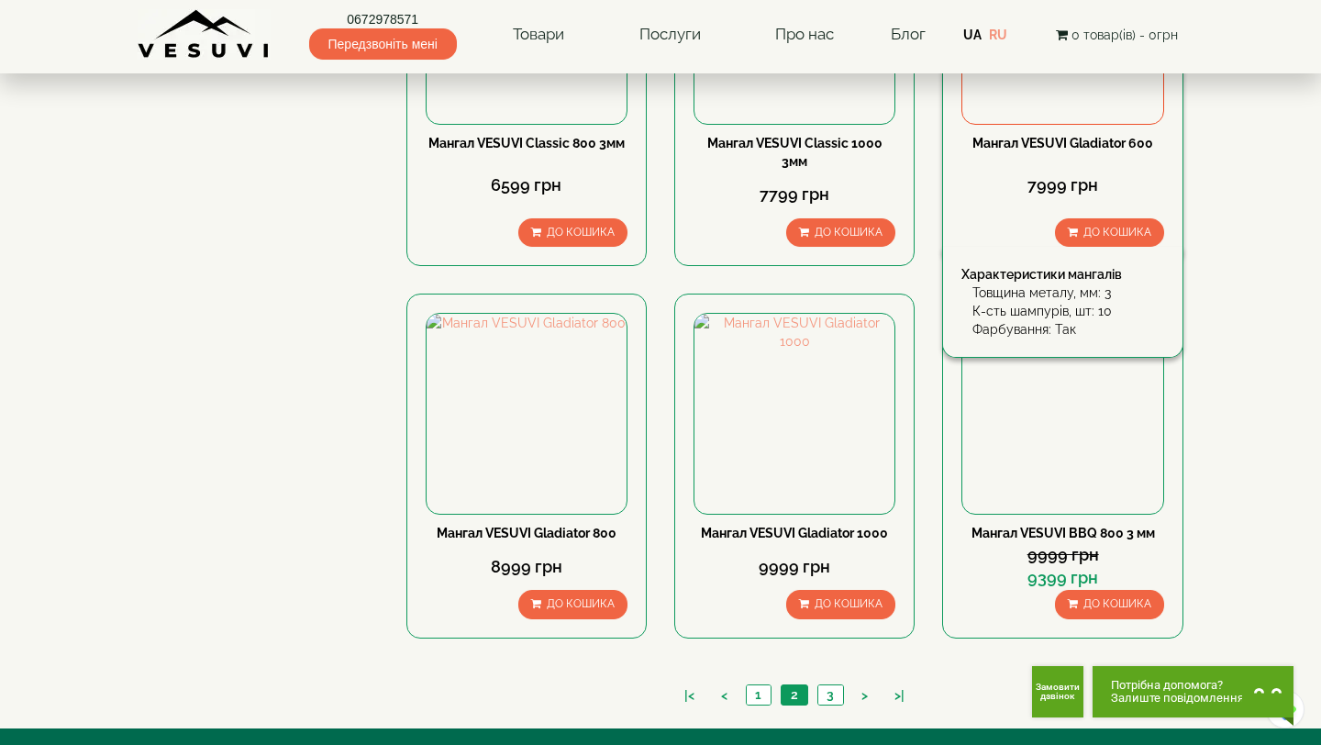
scroll to position [1487, 0]
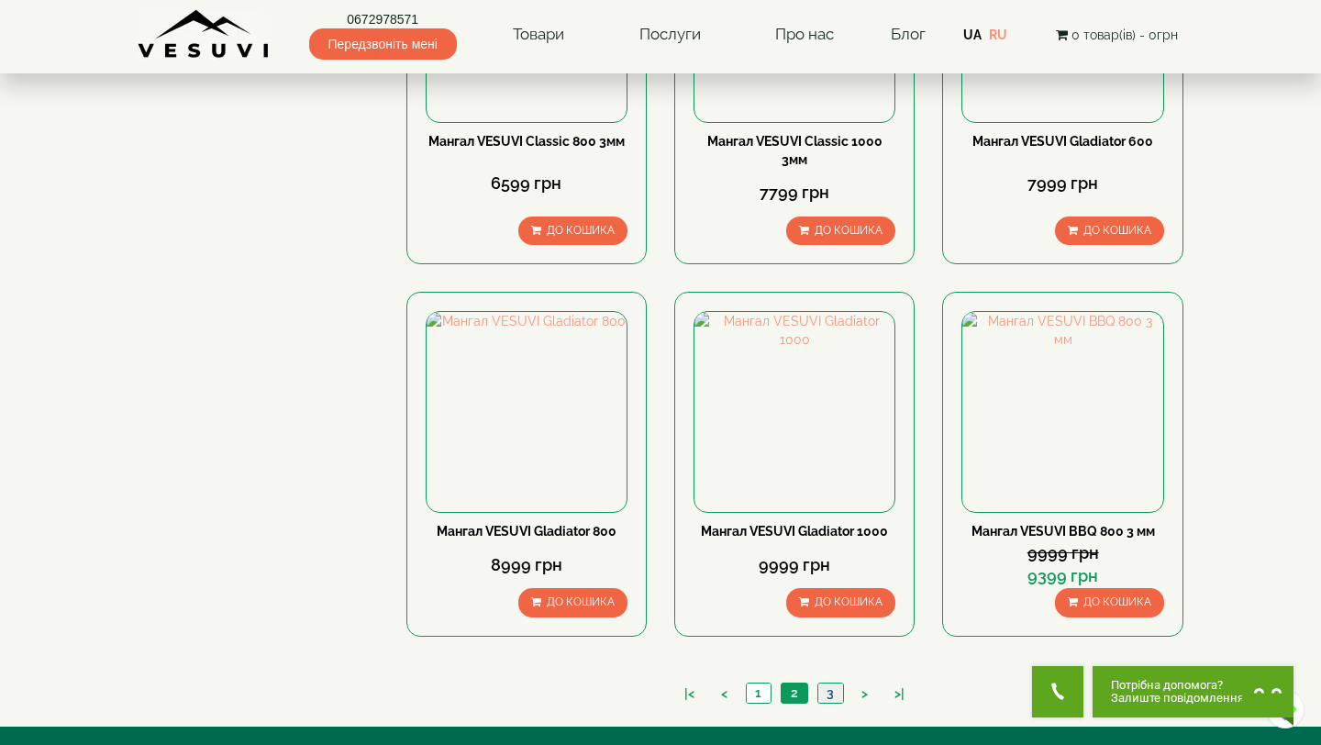
click at [835, 695] on link "3" at bounding box center [830, 692] width 26 height 19
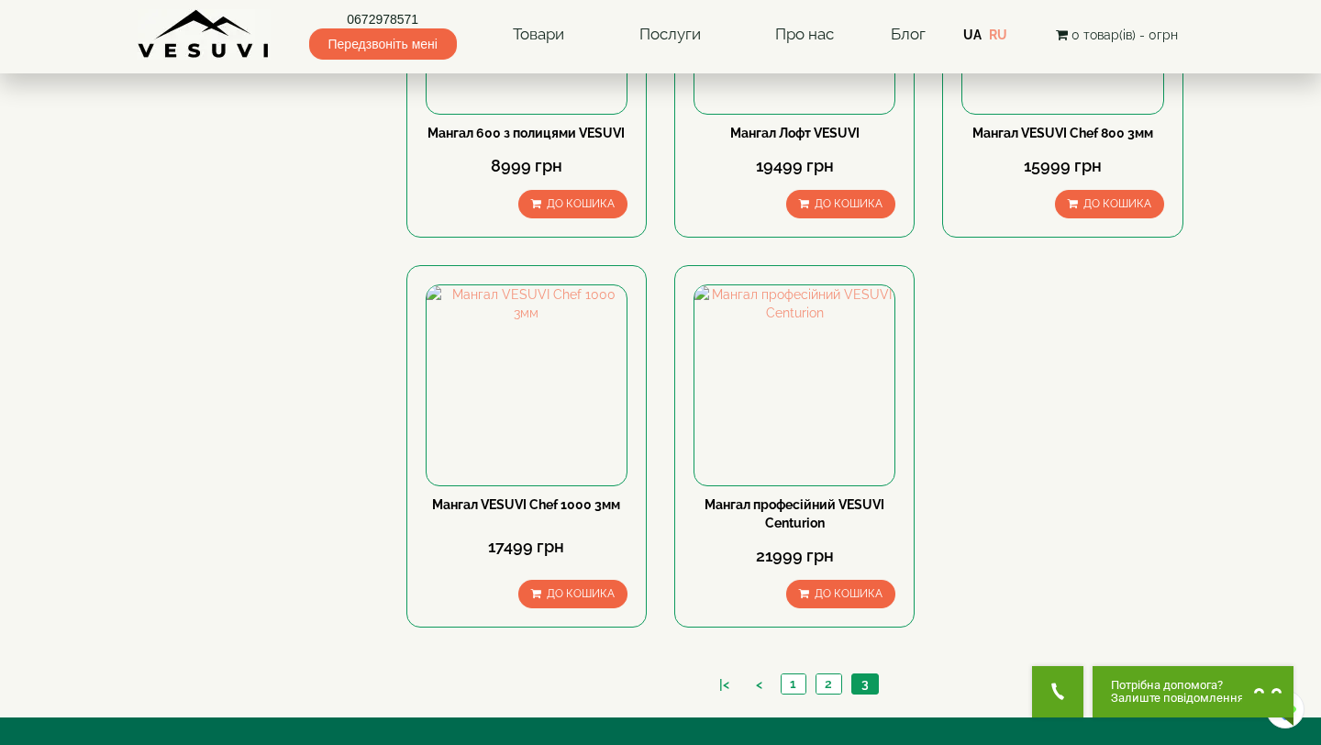
scroll to position [751, 0]
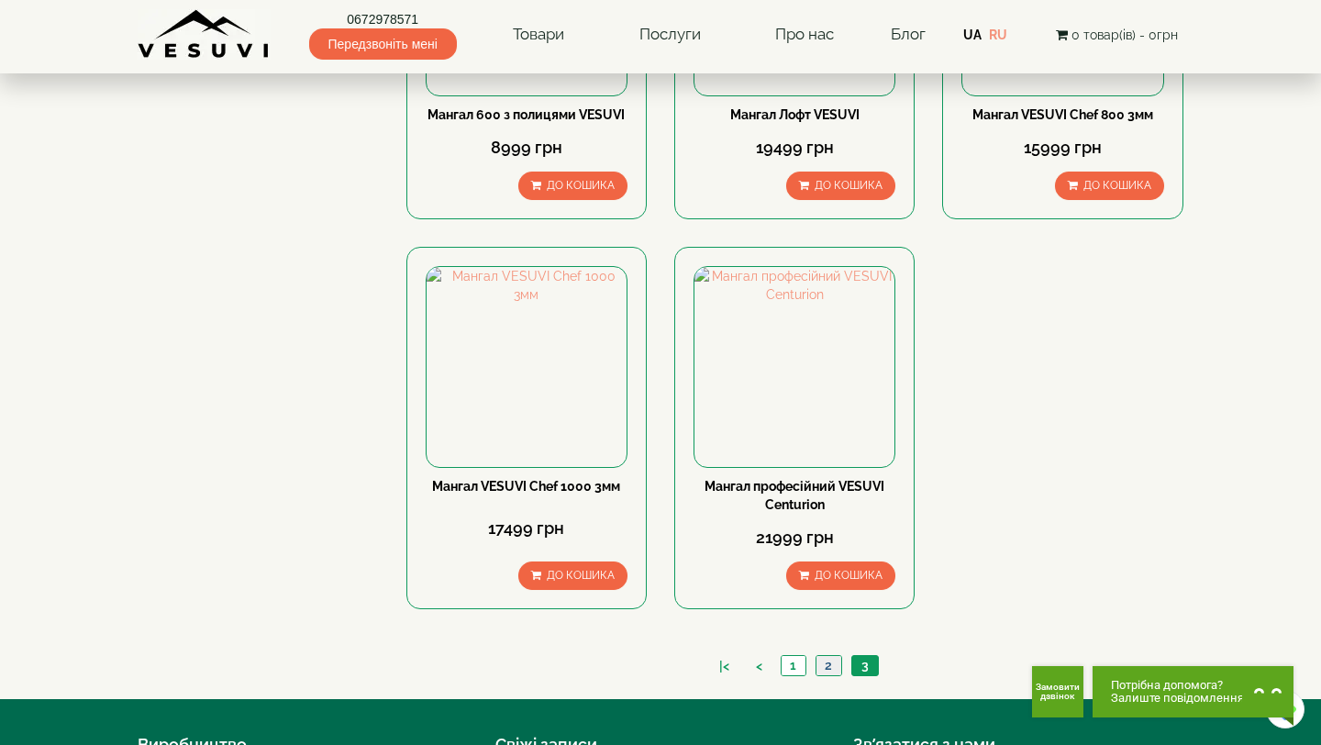
click at [830, 669] on link "2" at bounding box center [828, 665] width 26 height 19
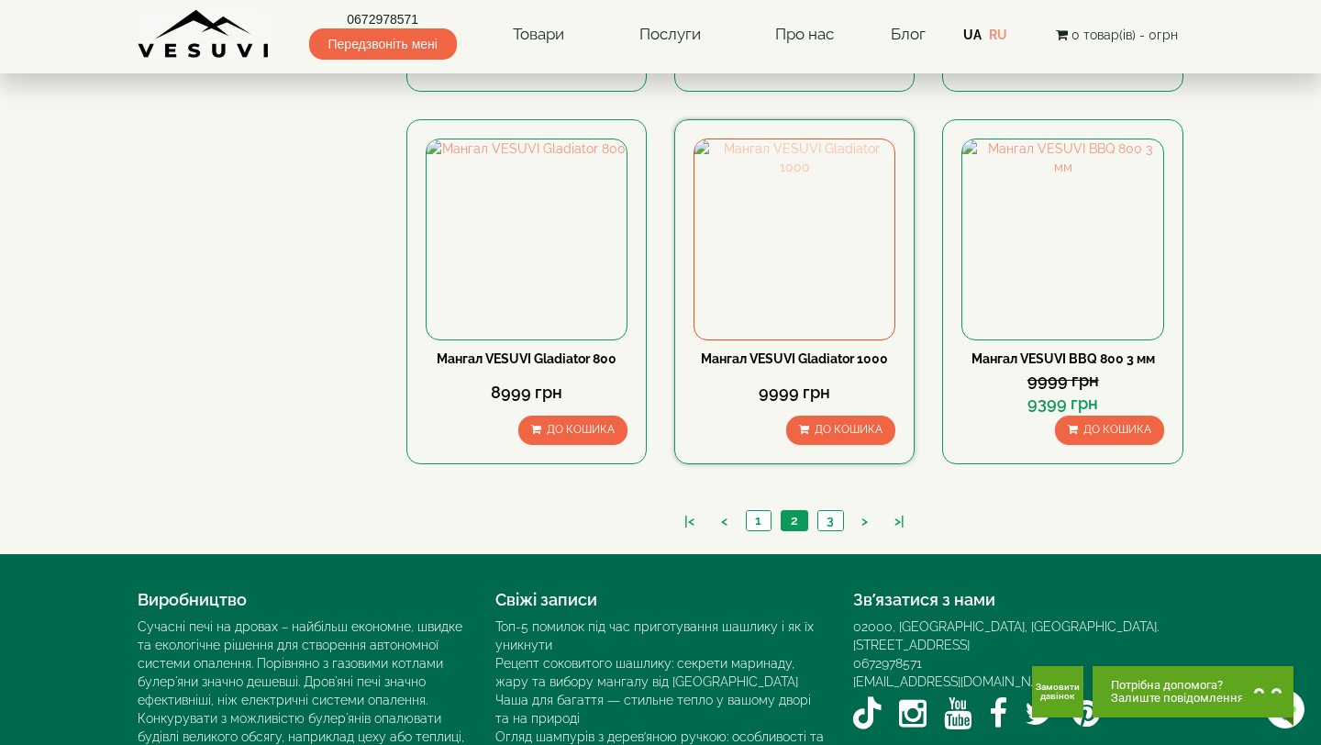
scroll to position [1700, 0]
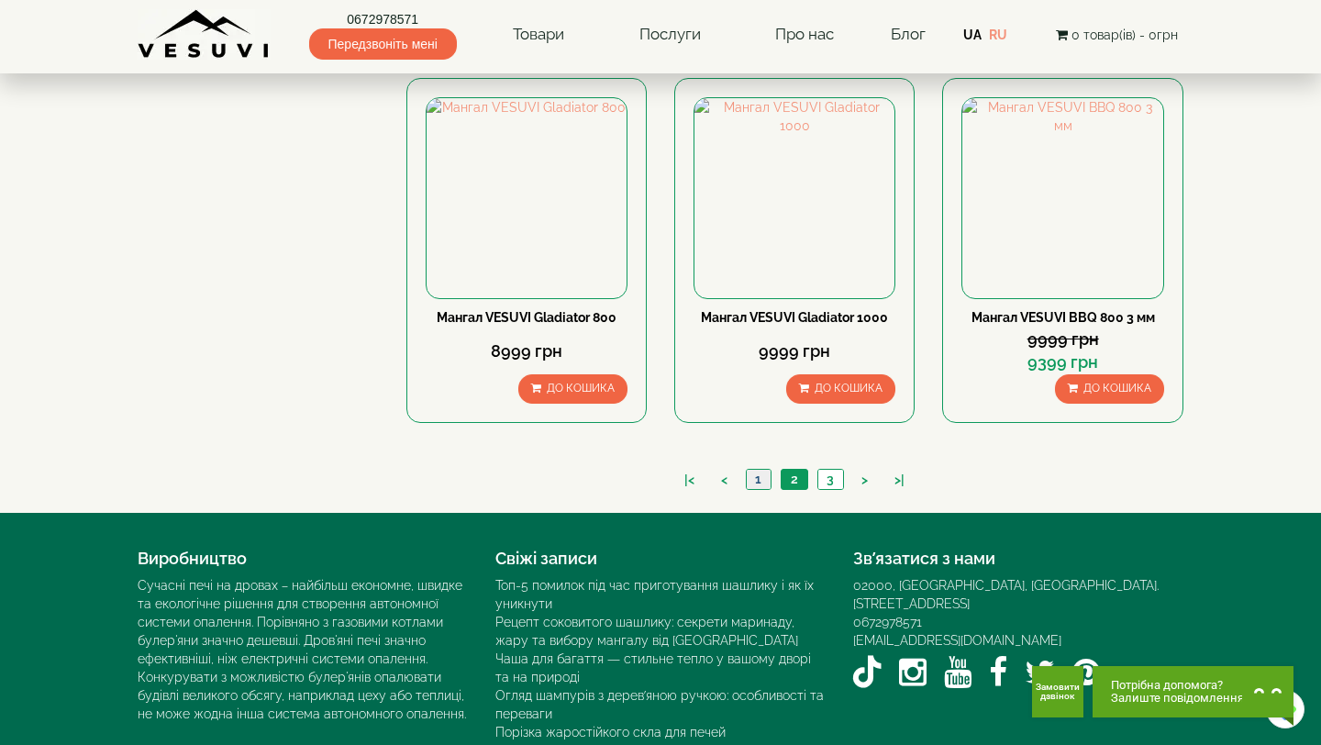
click at [764, 486] on link "1" at bounding box center [758, 479] width 25 height 19
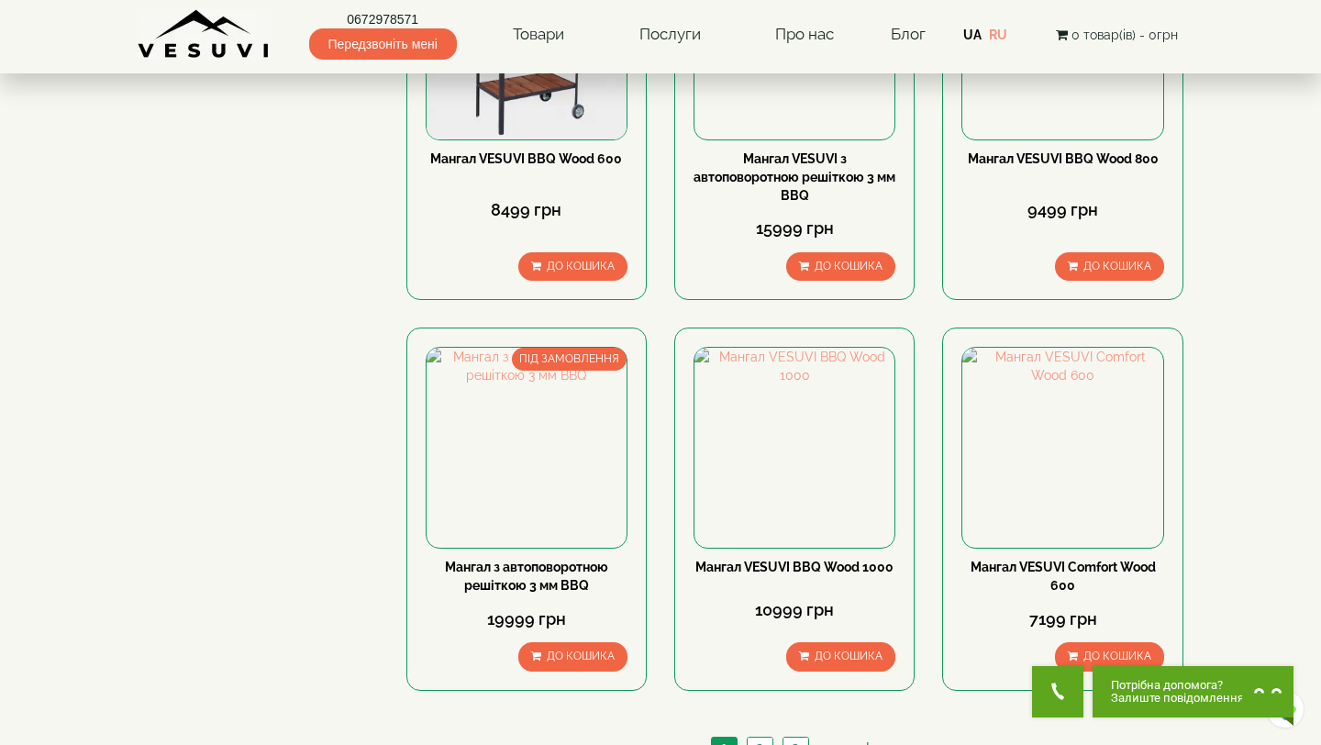
scroll to position [1448, 0]
